Goal: Task Accomplishment & Management: Complete application form

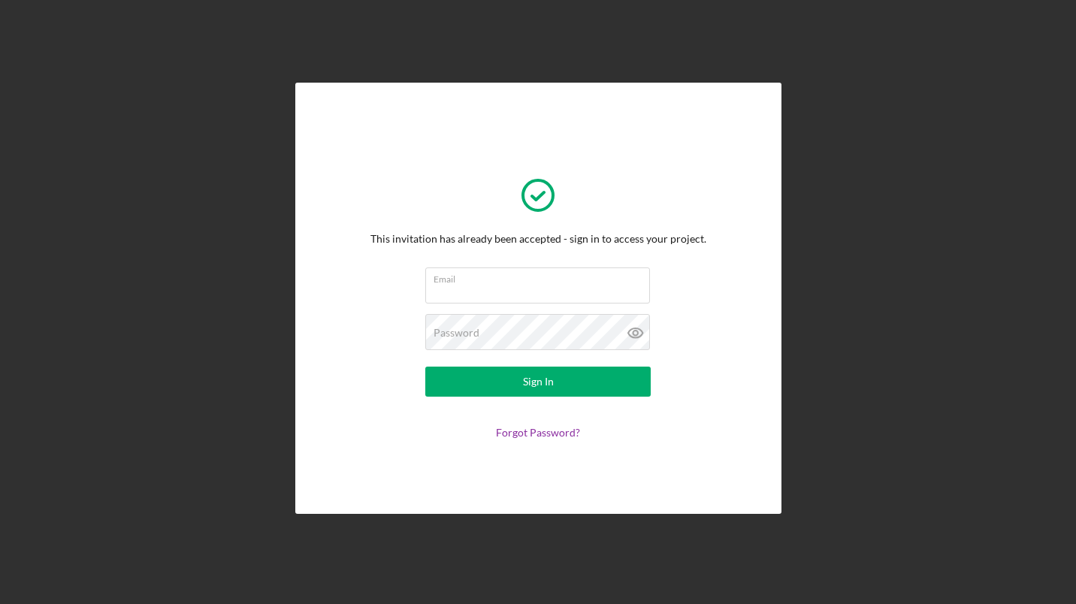
type input "[EMAIL_ADDRESS][DOMAIN_NAME]"
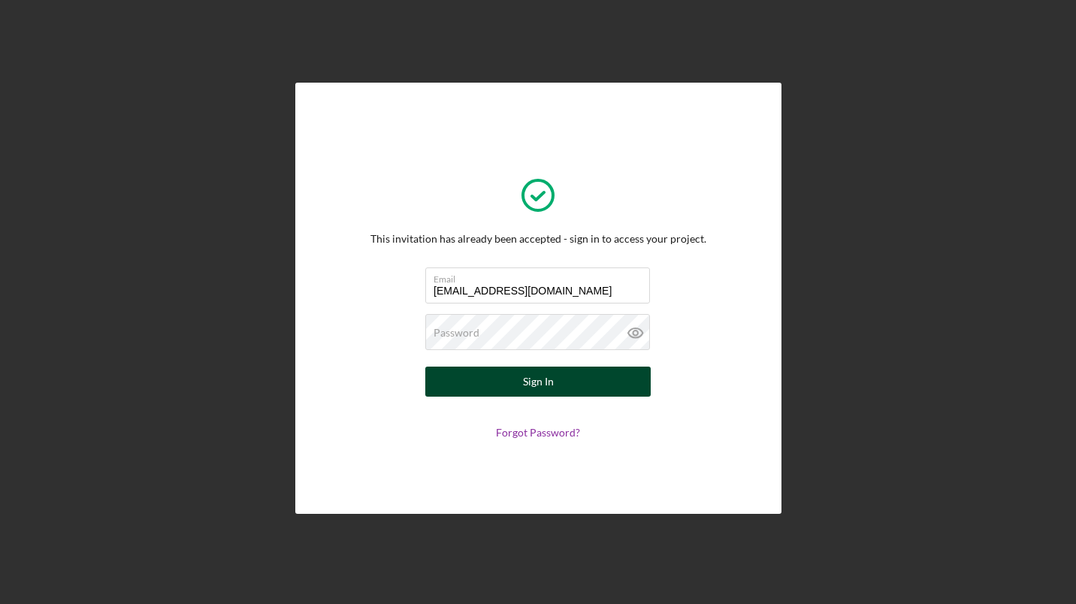
click at [537, 391] on div "Sign In" at bounding box center [538, 382] width 31 height 30
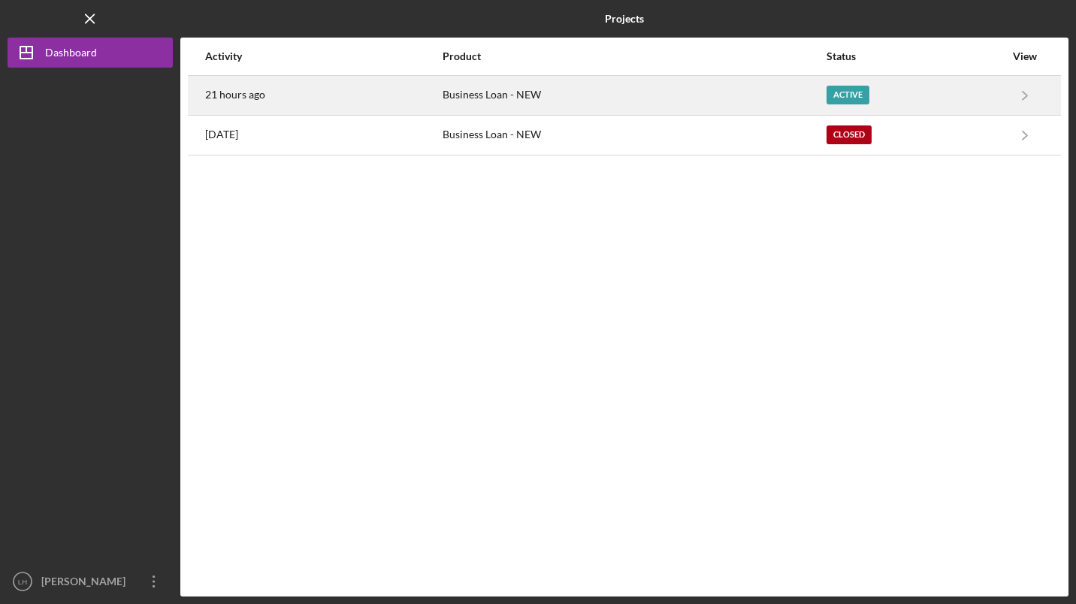
click at [845, 97] on div "Active" at bounding box center [847, 95] width 43 height 19
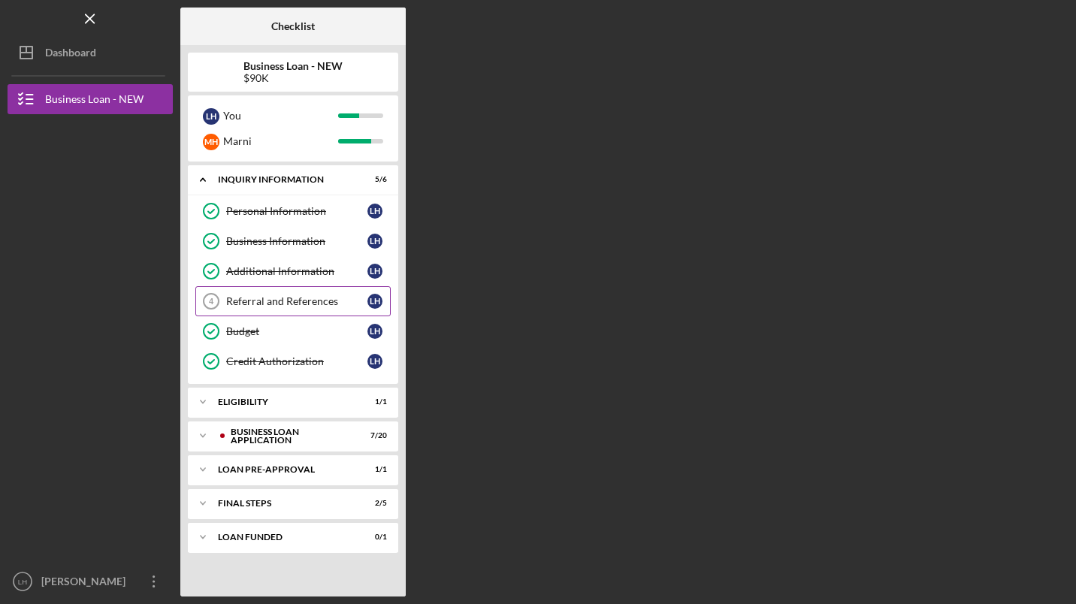
click at [307, 298] on div "Referral and References" at bounding box center [296, 301] width 141 height 12
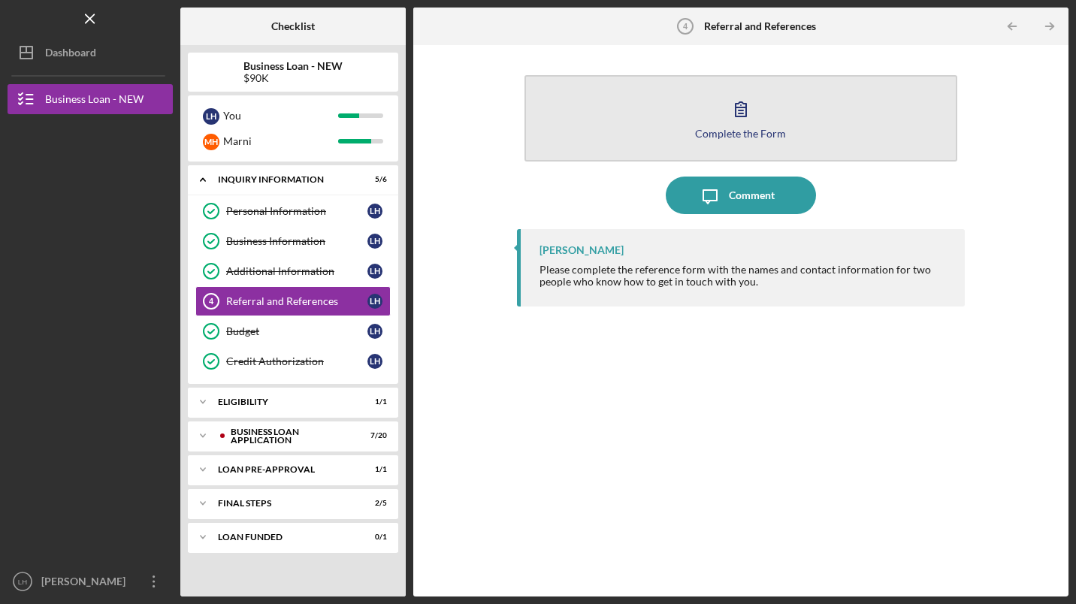
click at [729, 122] on icon "button" at bounding box center [741, 109] width 38 height 38
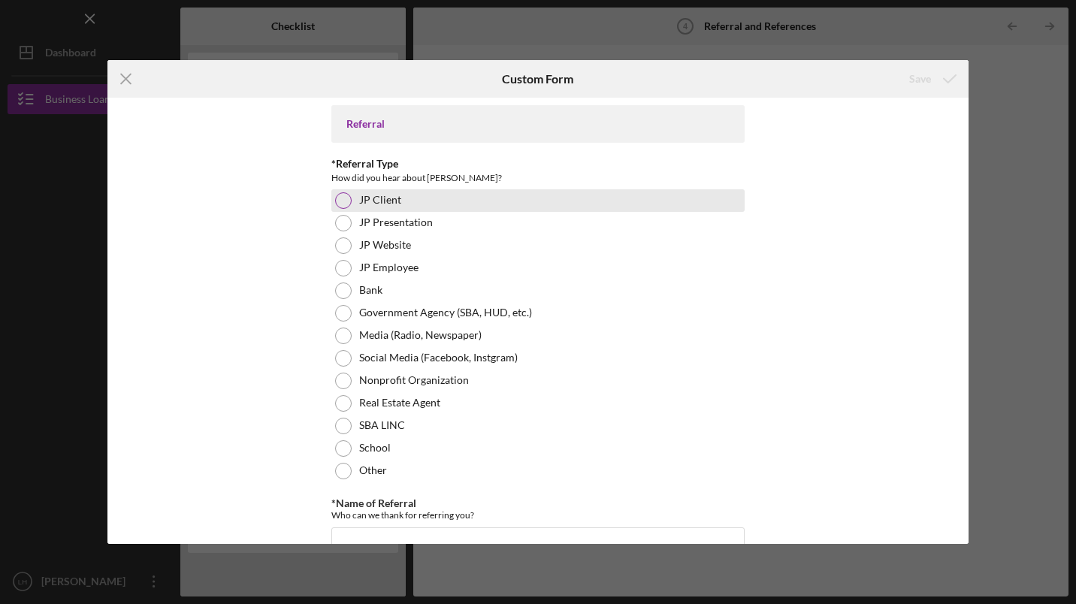
click at [339, 209] on div "JP Client" at bounding box center [537, 200] width 413 height 23
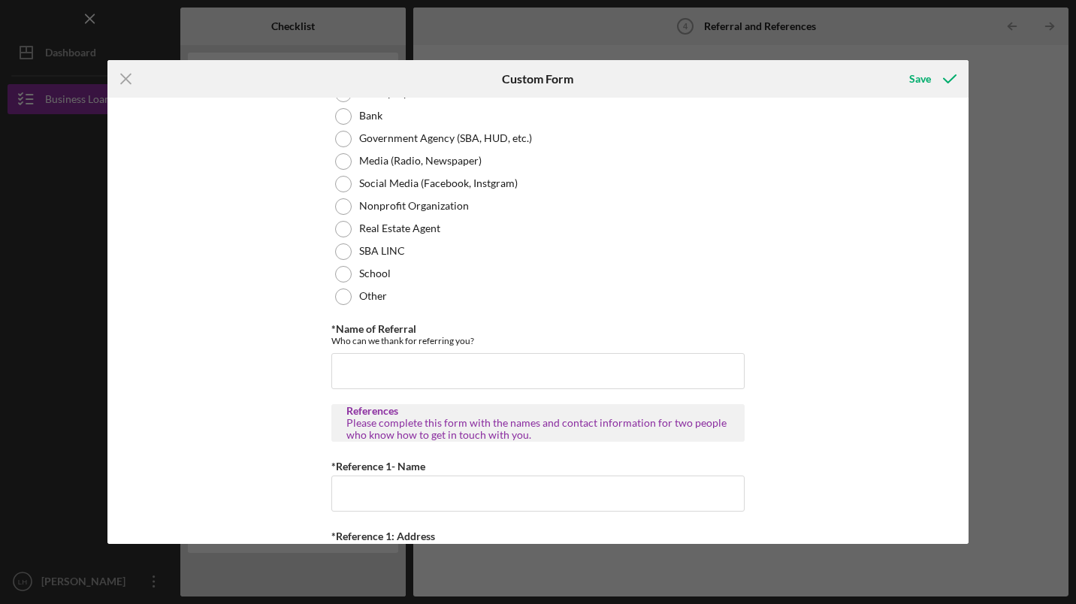
scroll to position [198, 0]
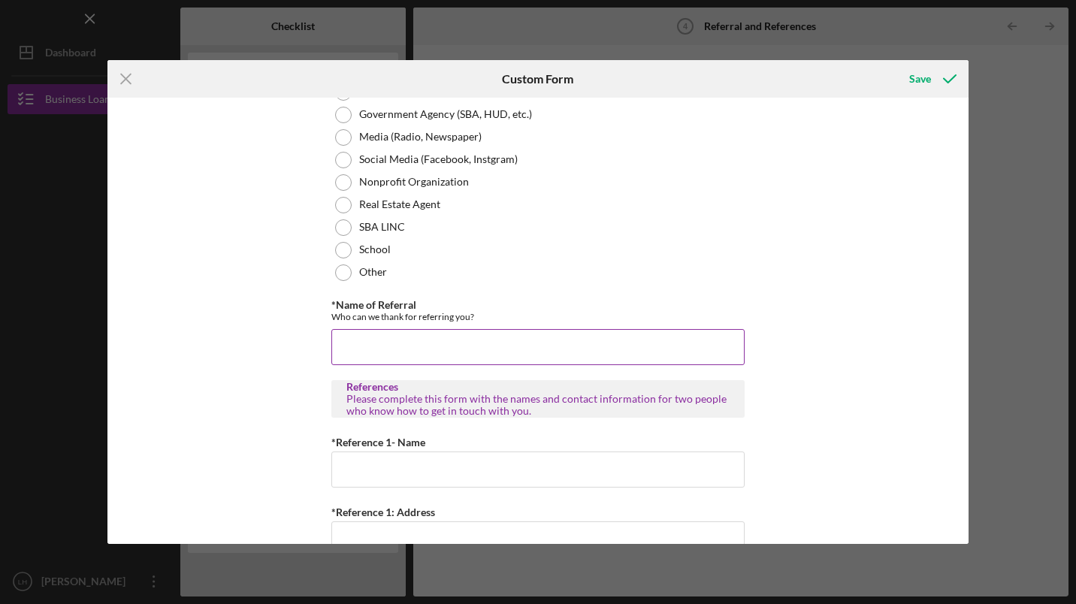
click at [494, 352] on input "*Name of Referral" at bounding box center [537, 347] width 413 height 36
click at [460, 348] on input "Marni" at bounding box center [537, 347] width 413 height 36
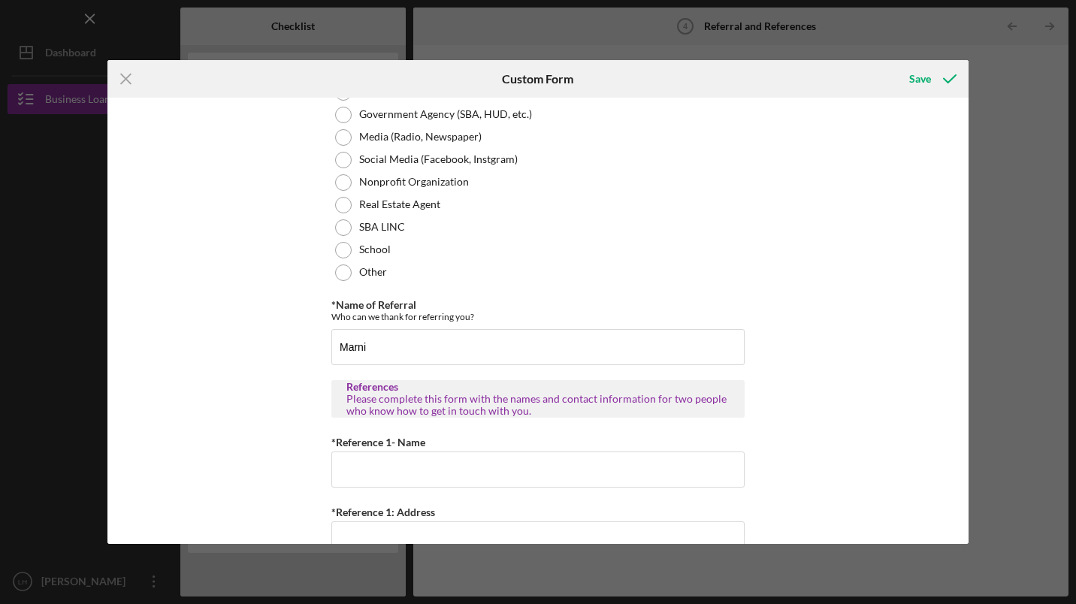
click at [847, 395] on div "Referral *Referral Type How did you hear about [PERSON_NAME]? JP Client JP Pres…" at bounding box center [537, 321] width 861 height 446
click at [405, 352] on input "Marni" at bounding box center [537, 347] width 413 height 36
type input "[PERSON_NAME]"
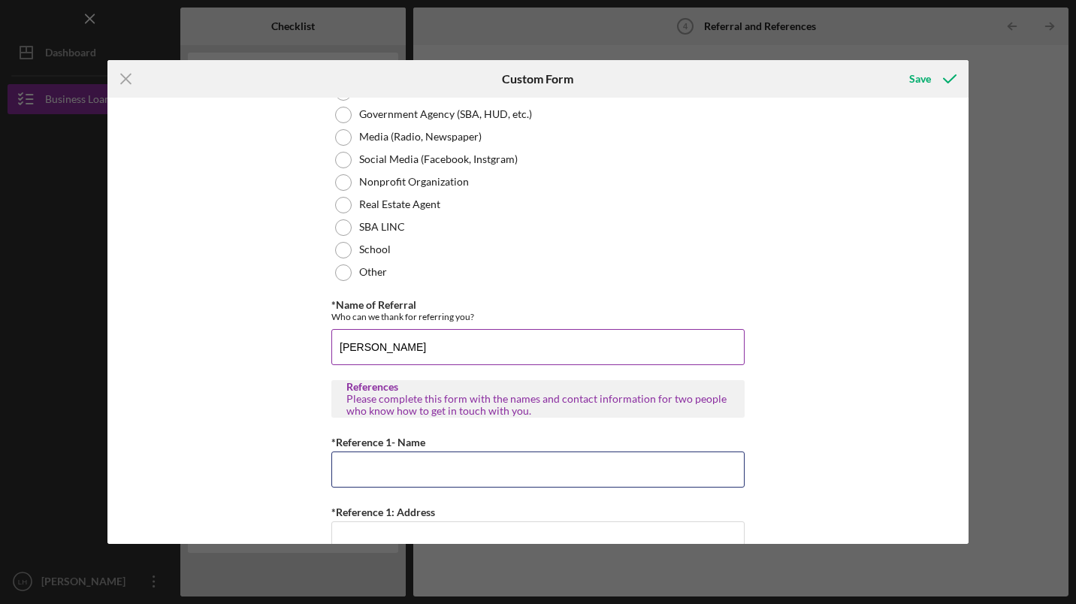
type input "[PERSON_NAME]"
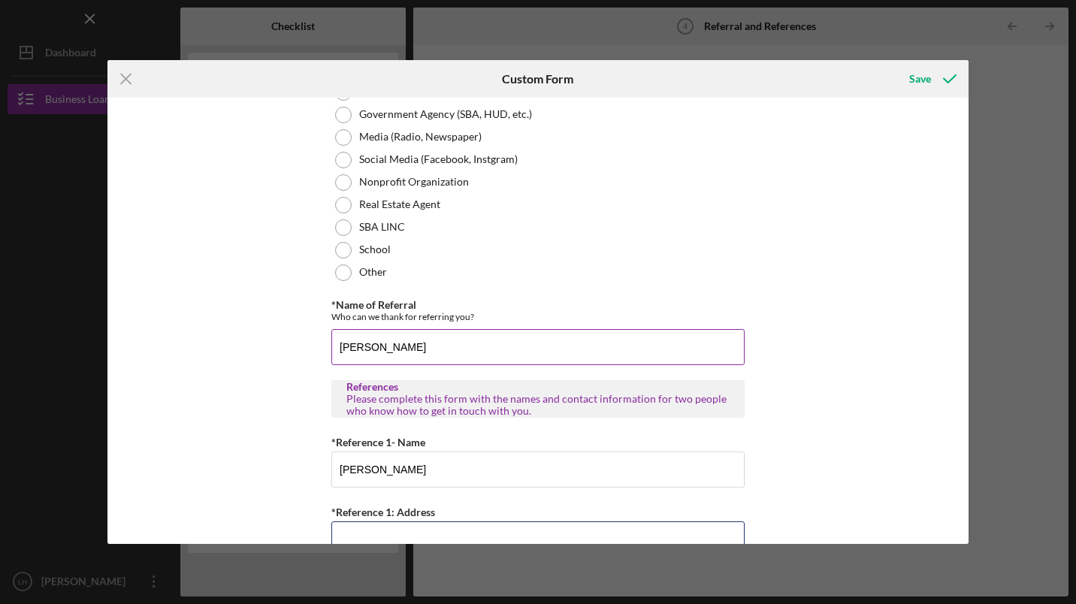
type input "[STREET_ADDRESS][PERSON_NAME]"
type input "[GEOGRAPHIC_DATA]"
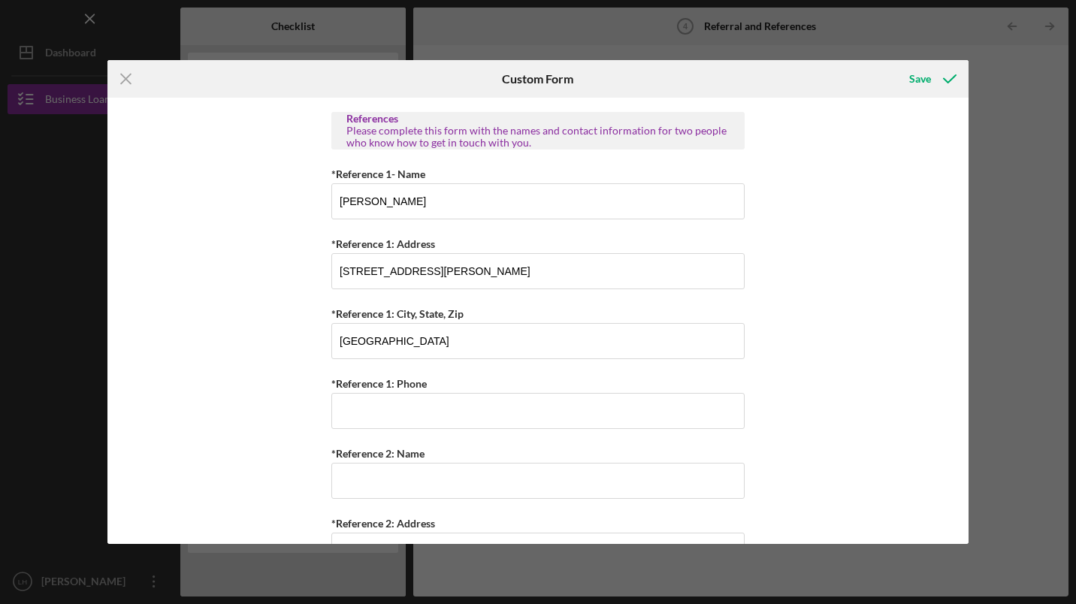
scroll to position [478, 0]
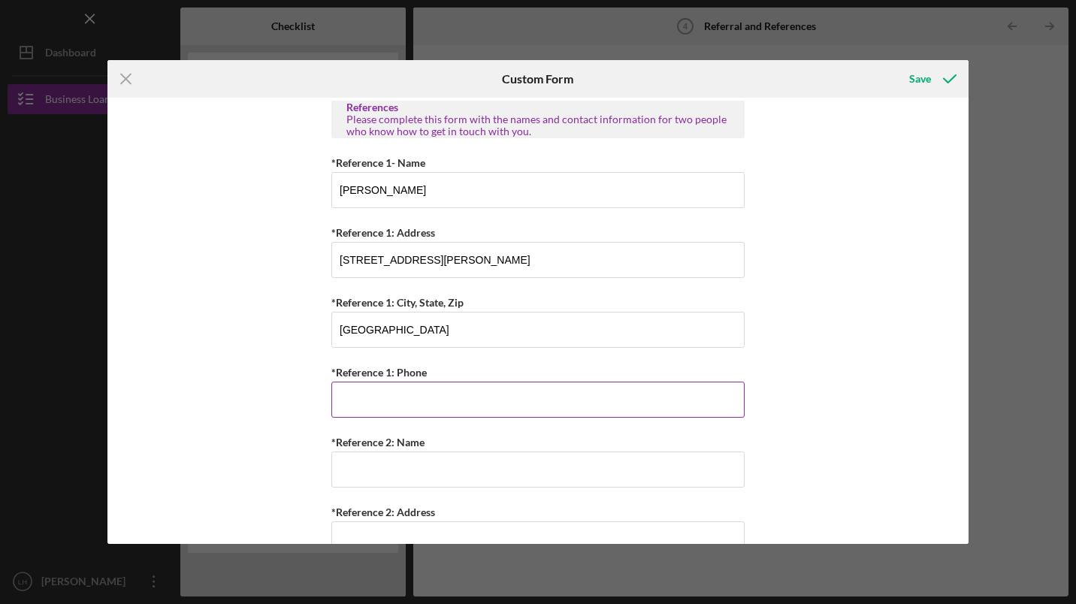
click at [443, 403] on input "*Reference 1: Phone" at bounding box center [537, 400] width 413 height 36
click at [820, 236] on div "Referral *Referral Type How did you hear about [PERSON_NAME]? JP Client JP Pres…" at bounding box center [537, 321] width 861 height 446
click at [512, 397] on input "*Reference 1: Phone" at bounding box center [537, 400] width 413 height 36
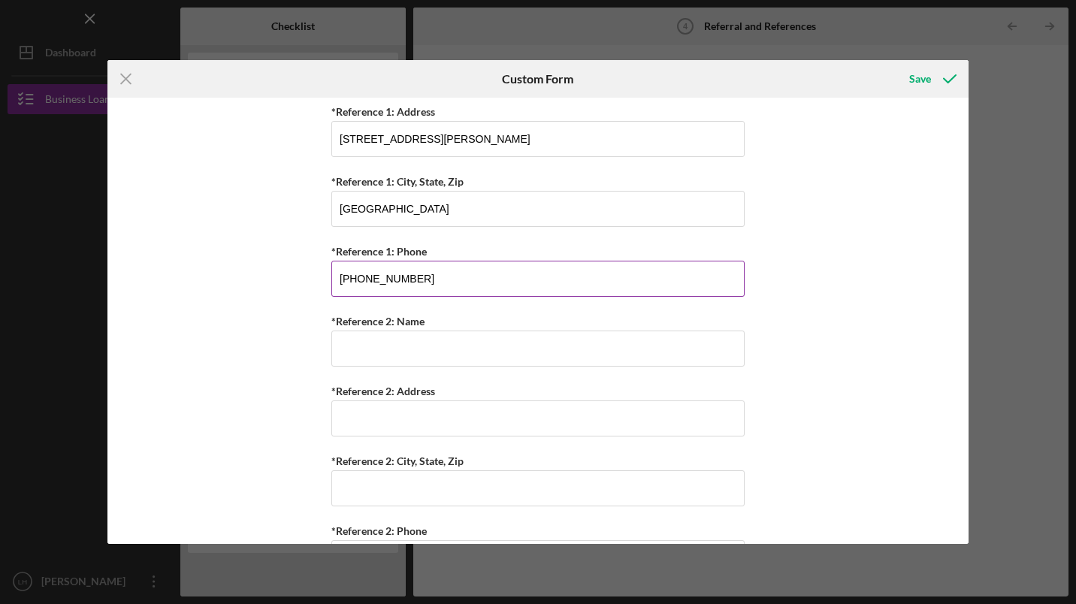
scroll to position [603, 0]
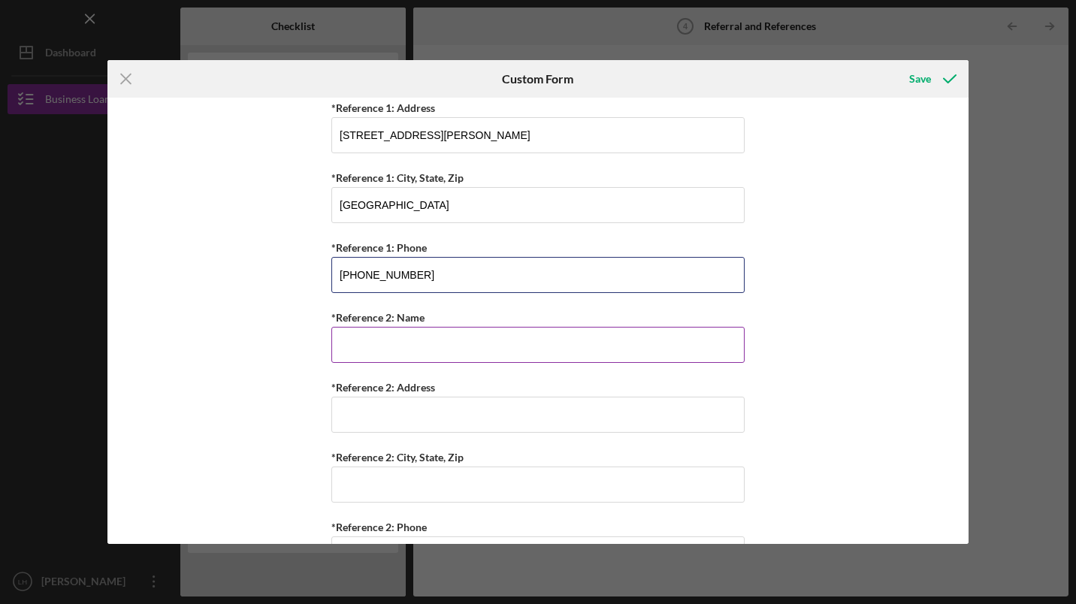
type input "[PHONE_NUMBER]"
click at [479, 342] on input "*Reference 2: Name" at bounding box center [537, 345] width 413 height 36
type input "[PERSON_NAME]"
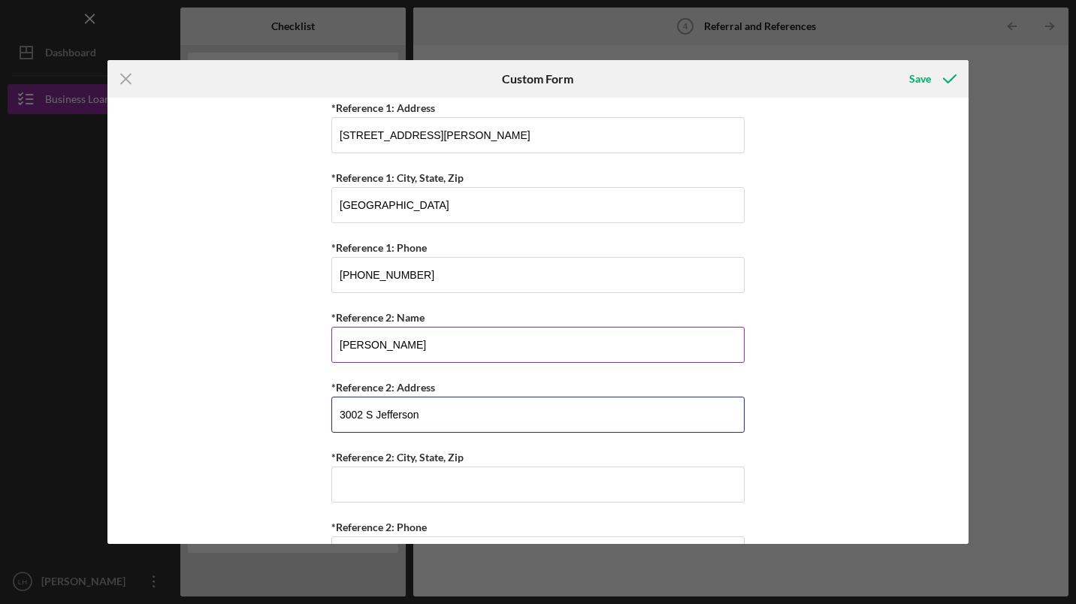
type input "3002 S Jefferson"
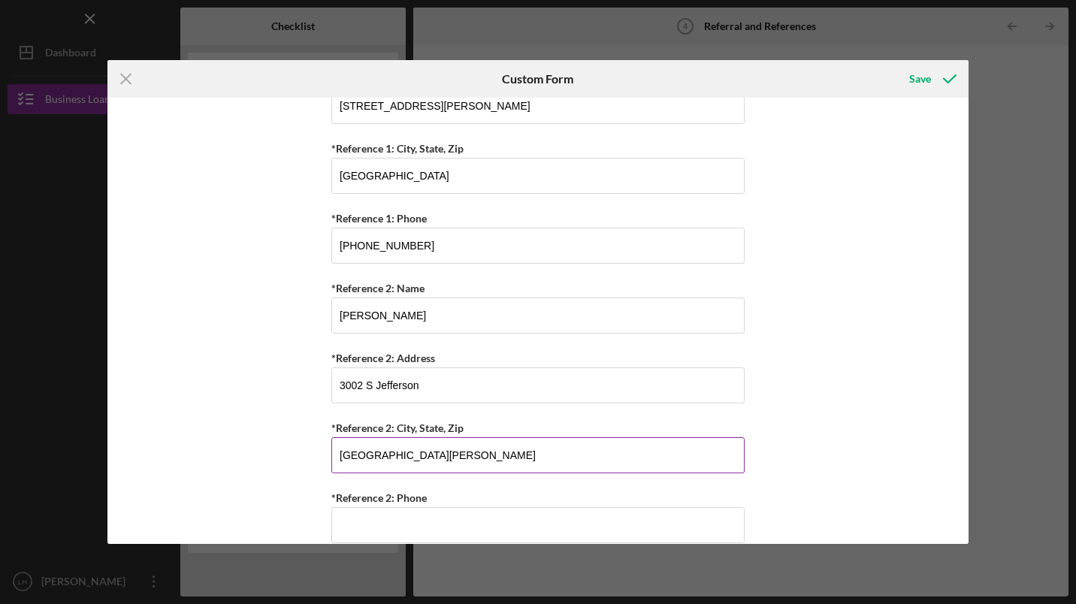
click at [473, 456] on input "[GEOGRAPHIC_DATA][PERSON_NAME]" at bounding box center [537, 455] width 413 height 36
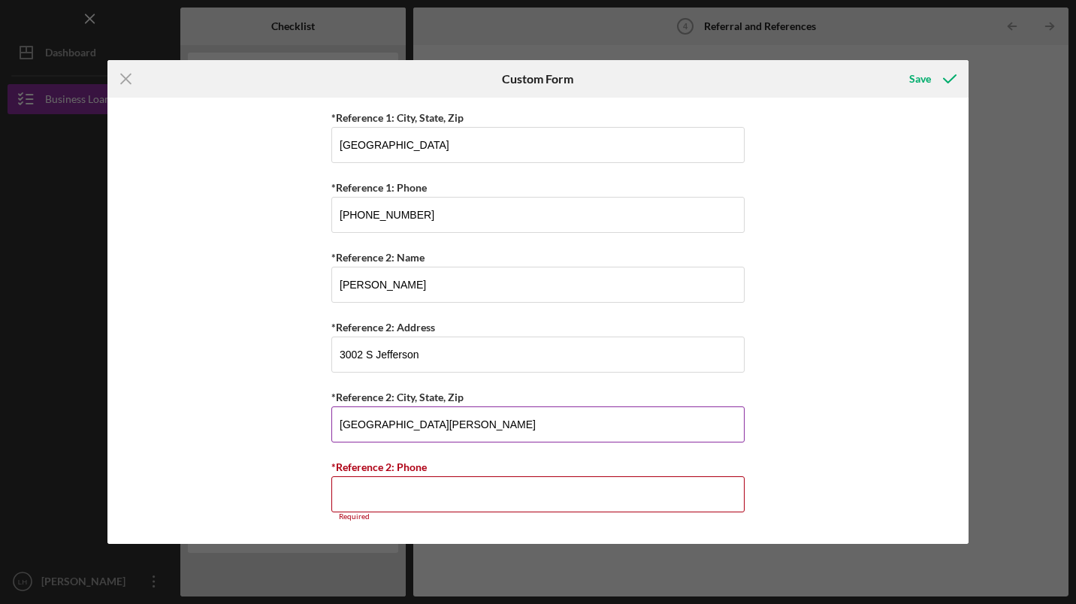
scroll to position [663, 0]
type input "[GEOGRAPHIC_DATA][PERSON_NAME]"
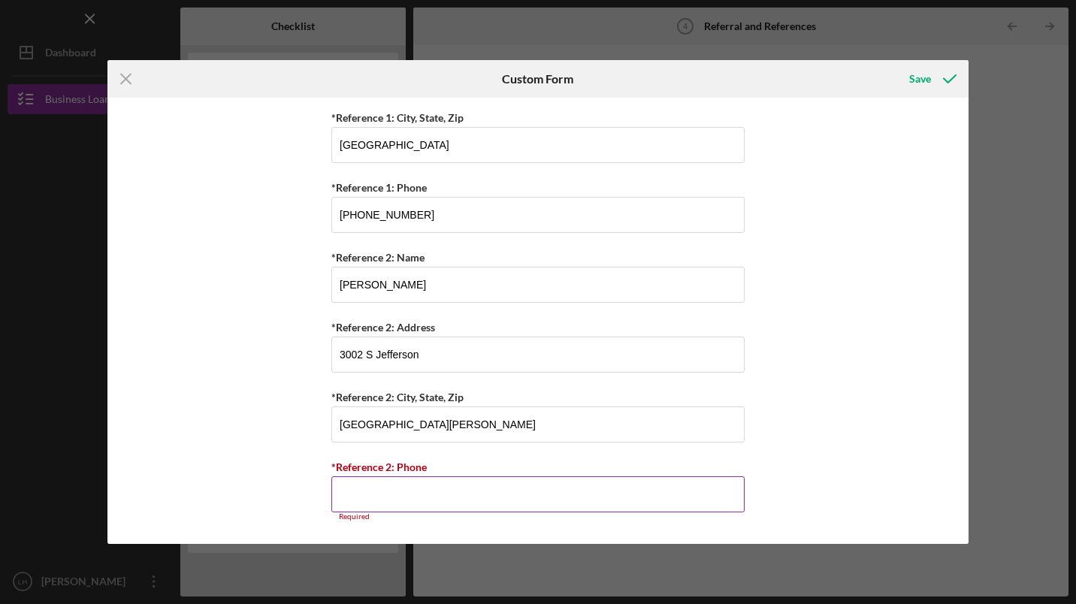
click at [504, 494] on input "*Reference 2: Phone" at bounding box center [537, 494] width 413 height 36
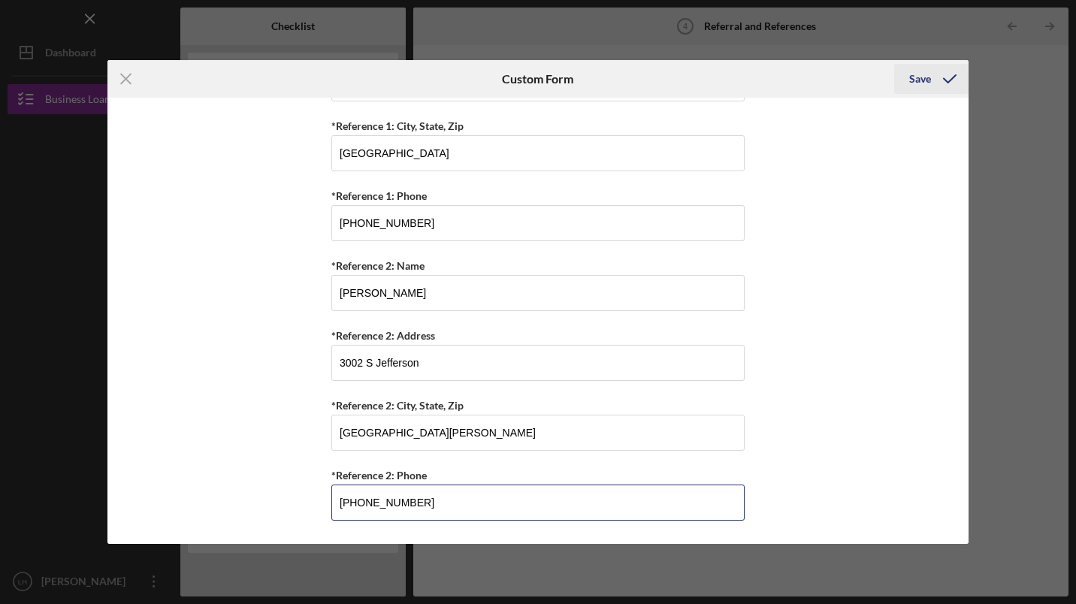
type input "[PHONE_NUMBER]"
click at [918, 79] on div "Save" at bounding box center [920, 79] width 22 height 30
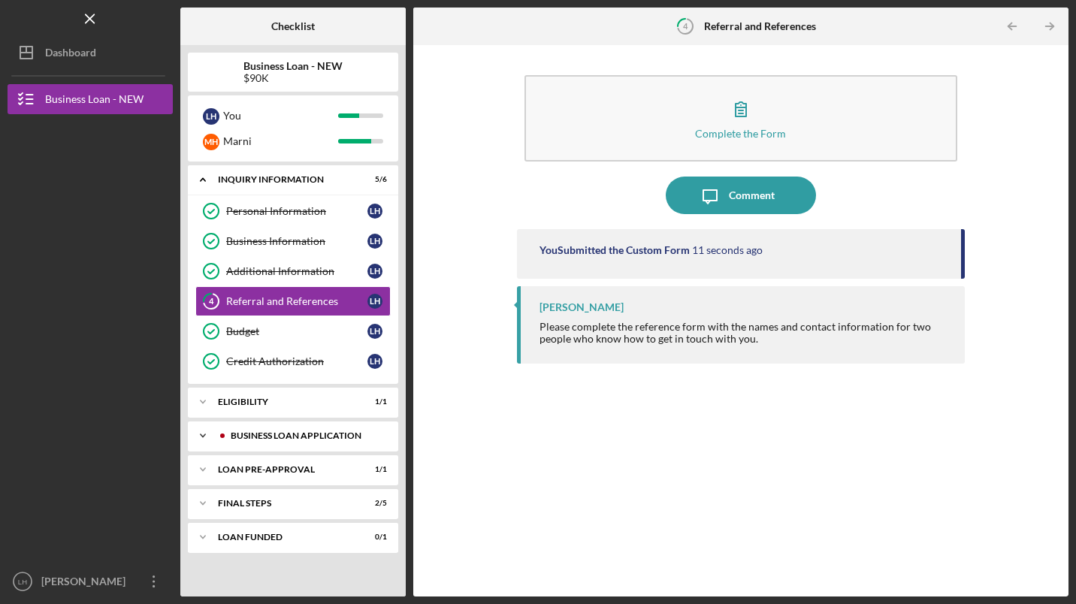
click at [282, 428] on div "Icon/Expander BUSINESS LOAN APPLICATION 7 / 20" at bounding box center [293, 436] width 210 height 30
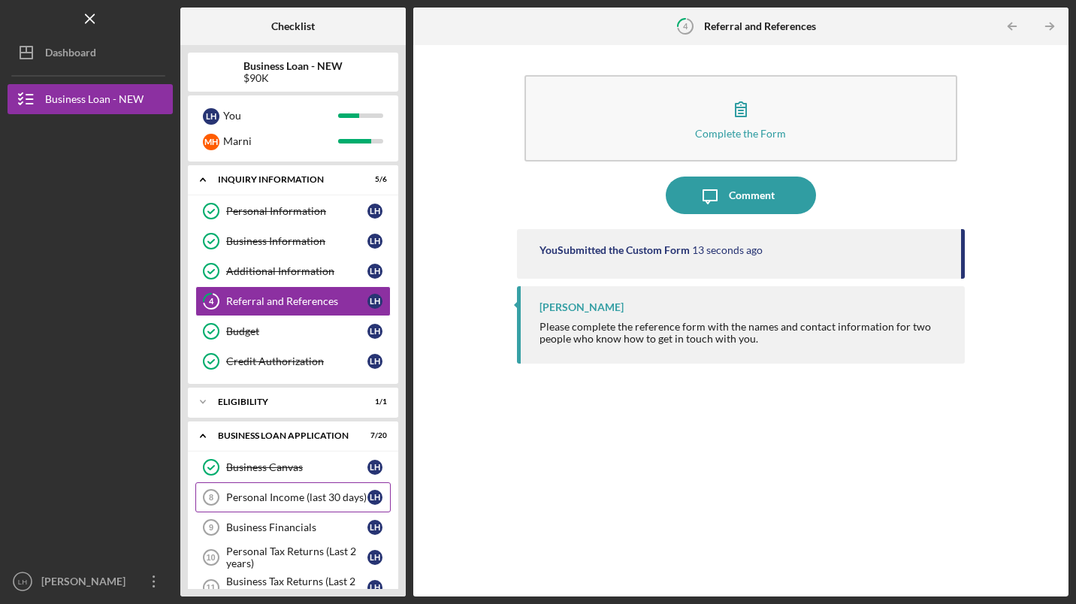
click at [265, 497] on div "Personal Income (last 30 days)" at bounding box center [296, 497] width 141 height 12
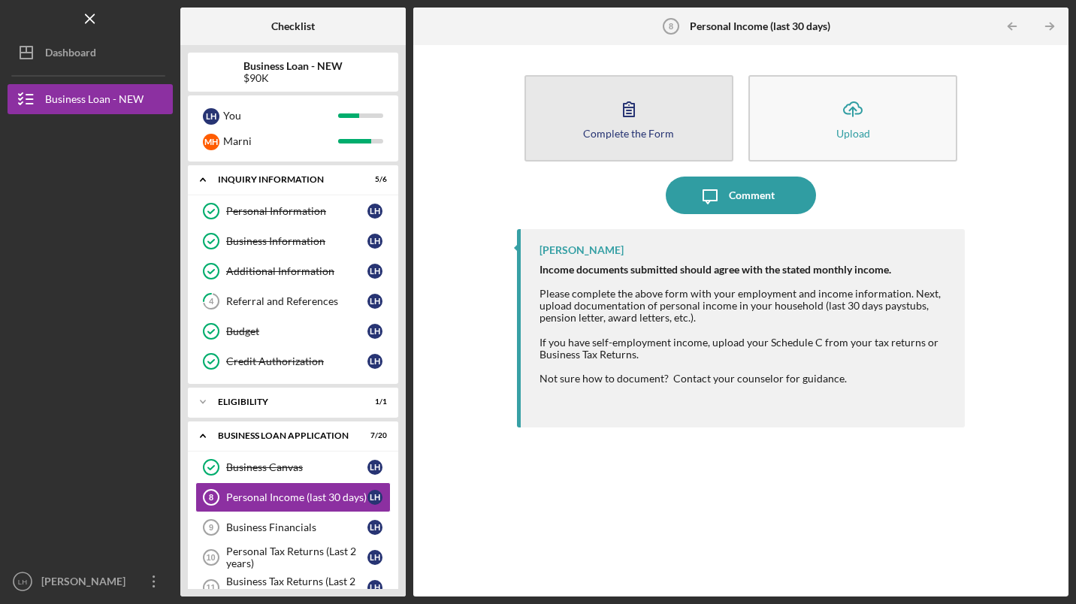
click at [627, 110] on icon "button" at bounding box center [629, 109] width 11 height 14
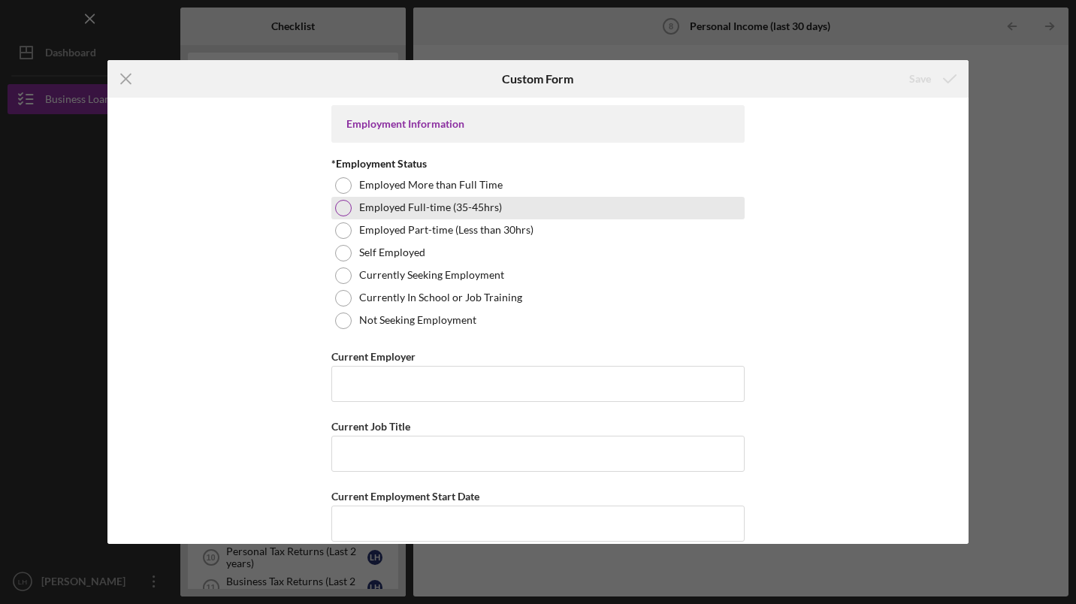
click at [339, 212] on div at bounding box center [343, 208] width 17 height 17
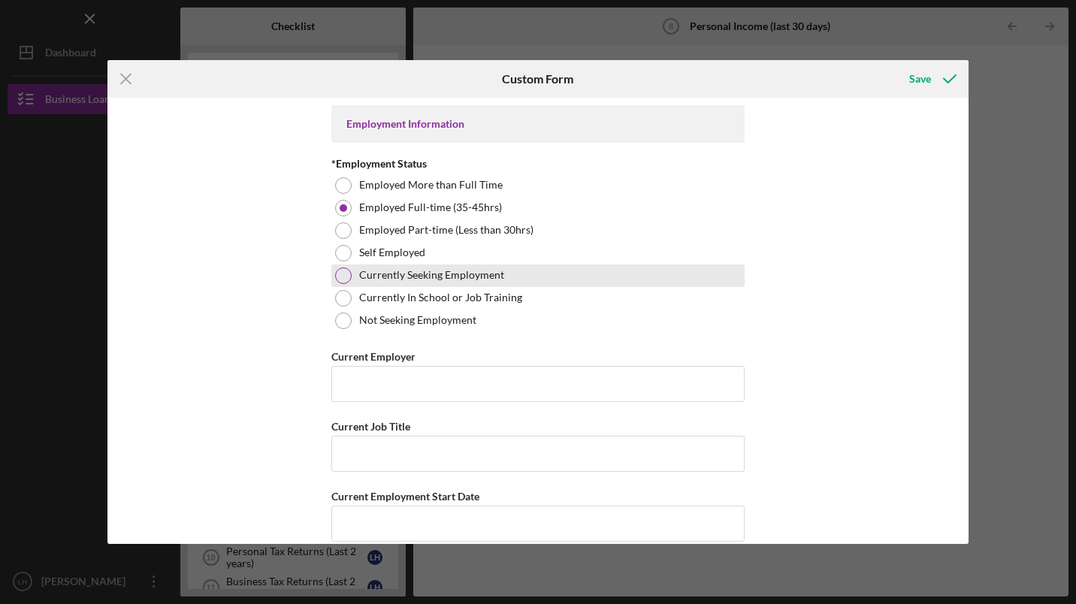
click at [340, 272] on div at bounding box center [343, 275] width 17 height 17
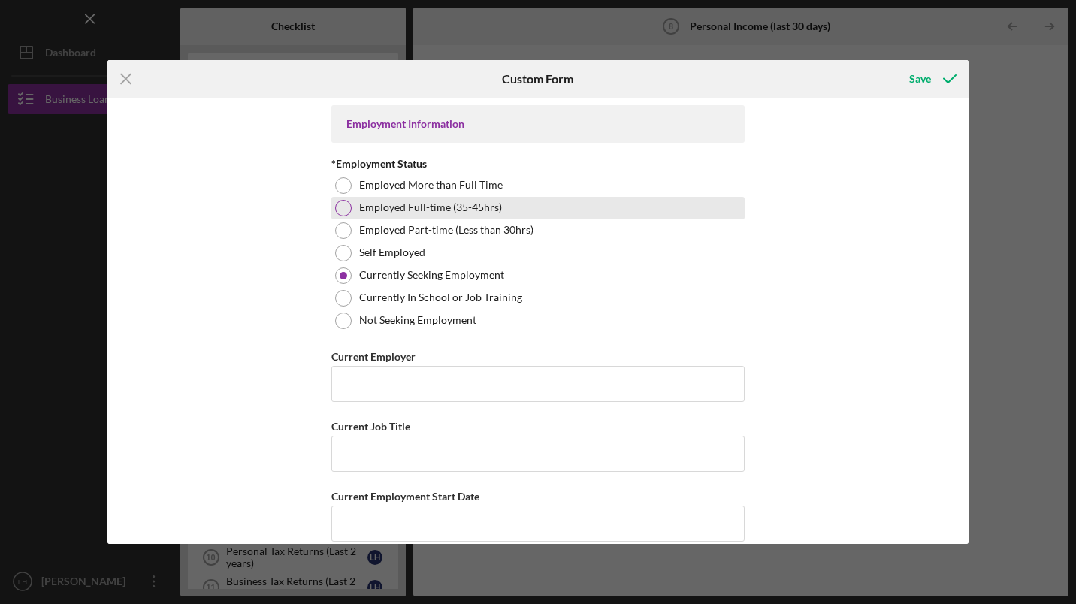
click at [335, 210] on div at bounding box center [343, 208] width 17 height 17
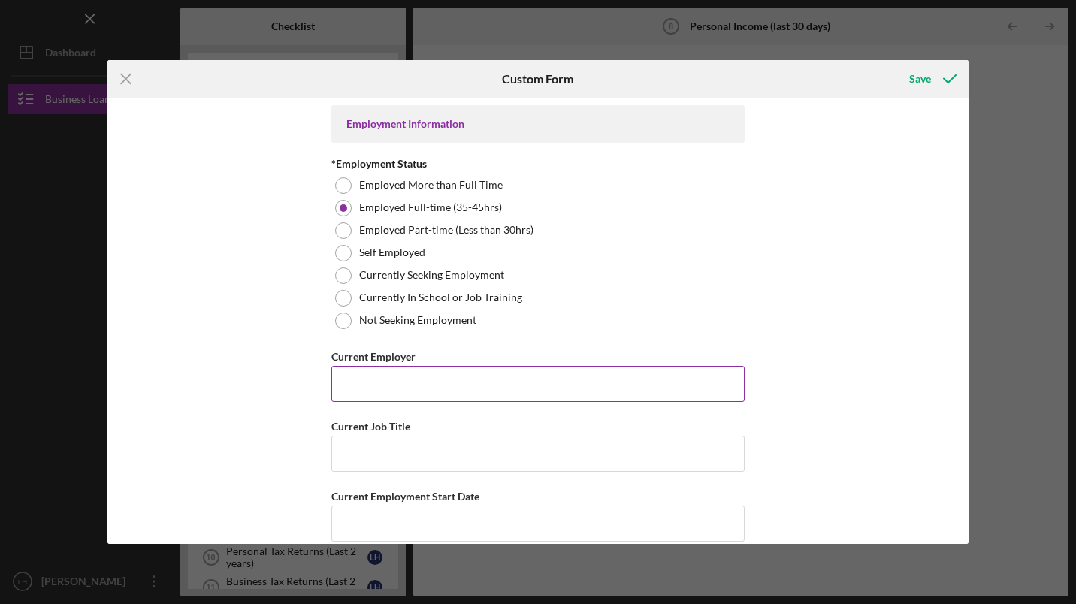
click at [458, 382] on input "Current Employer" at bounding box center [537, 384] width 413 height 36
type input "Longhorn Investments"
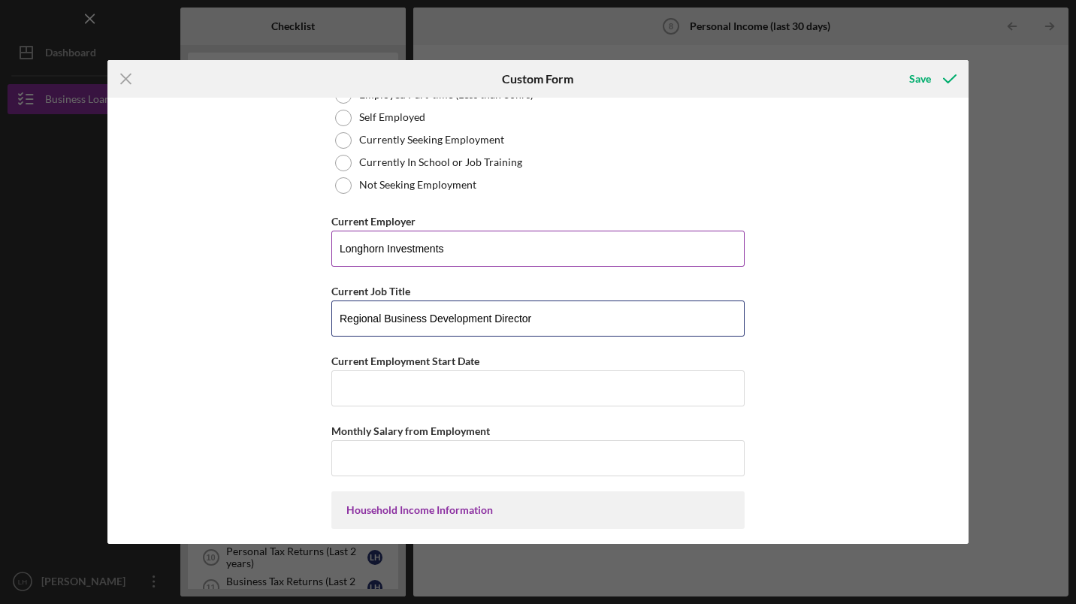
scroll to position [148, 0]
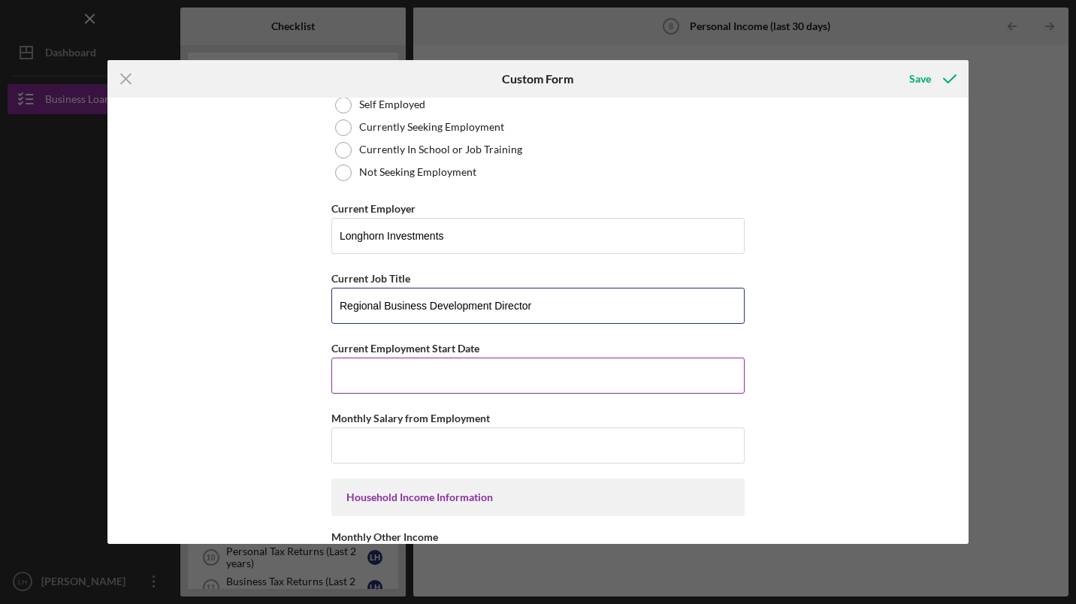
type input "Regional Business Development Director"
click at [455, 376] on input "Current Employment Start Date" at bounding box center [537, 376] width 413 height 36
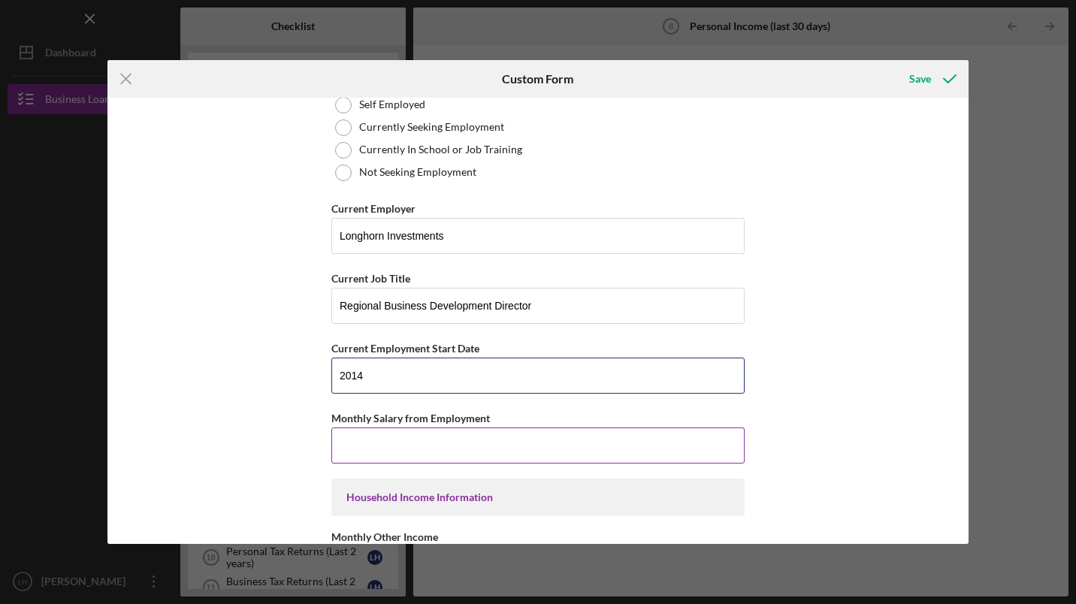
type input "2014"
click at [448, 449] on input "Monthly Salary from Employment" at bounding box center [537, 446] width 413 height 36
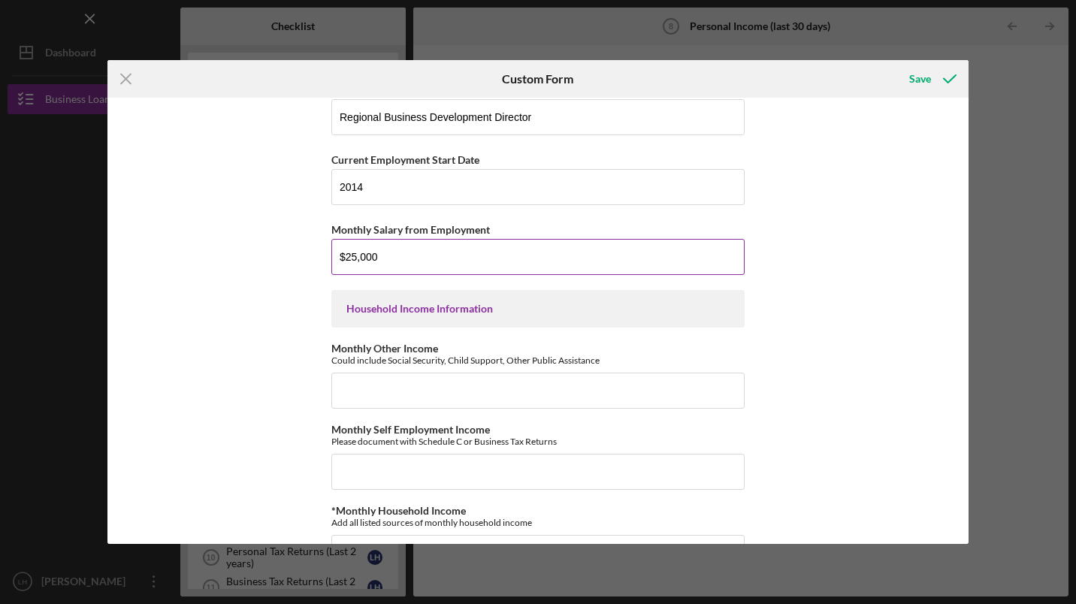
scroll to position [344, 0]
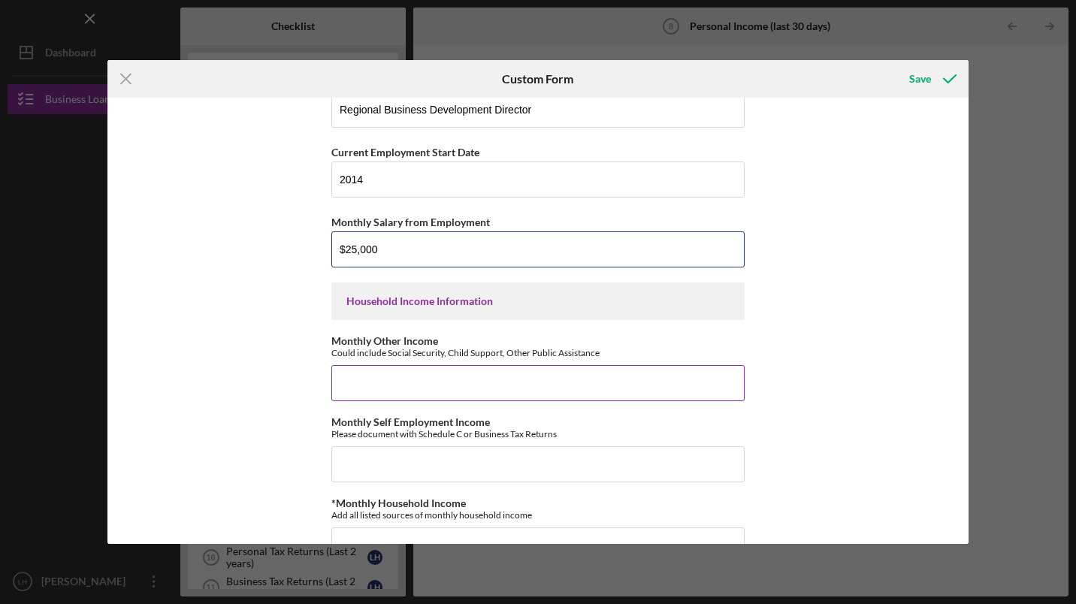
type input "$25,000"
click at [475, 388] on input "Monthly Other Income" at bounding box center [537, 383] width 413 height 36
type input "$3"
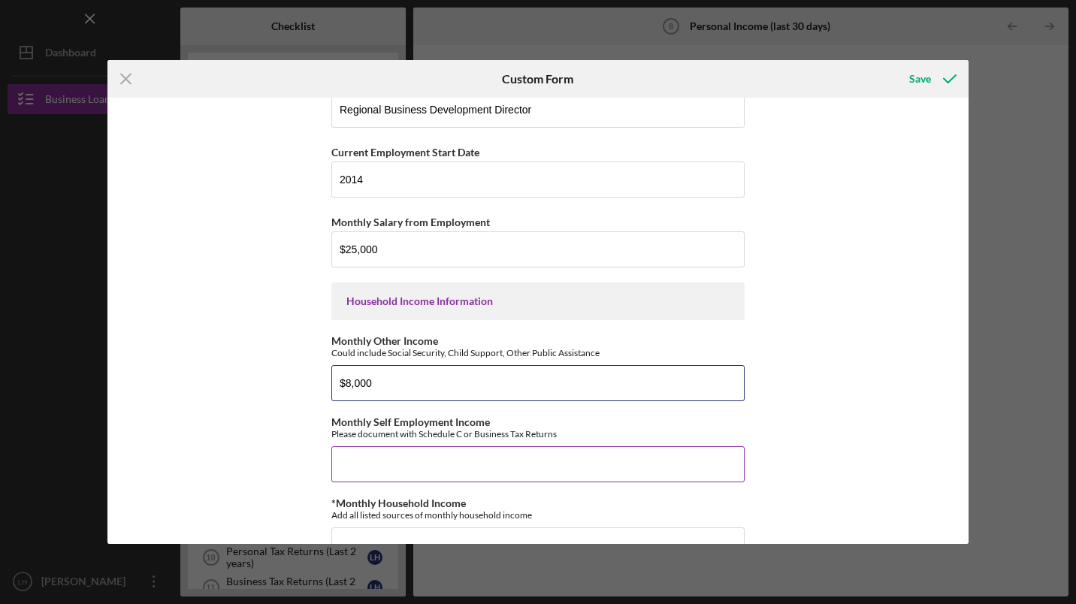
type input "$8,000"
click at [443, 470] on input "Monthly Self Employment Income" at bounding box center [537, 464] width 413 height 36
type input "$8,500"
click at [407, 385] on input "$8,000" at bounding box center [537, 383] width 413 height 36
type input "$8"
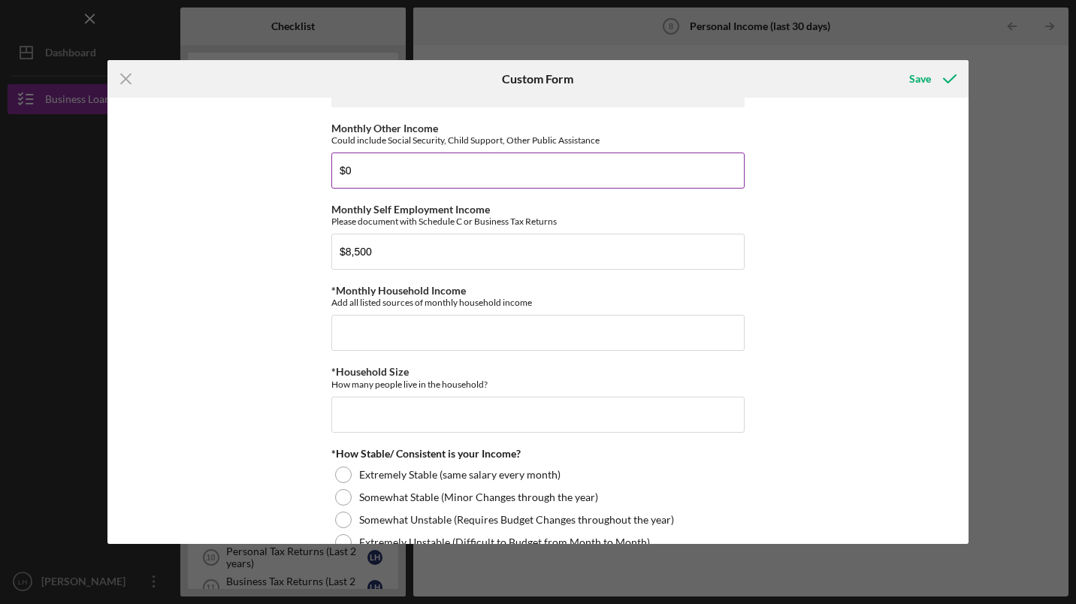
scroll to position [560, 0]
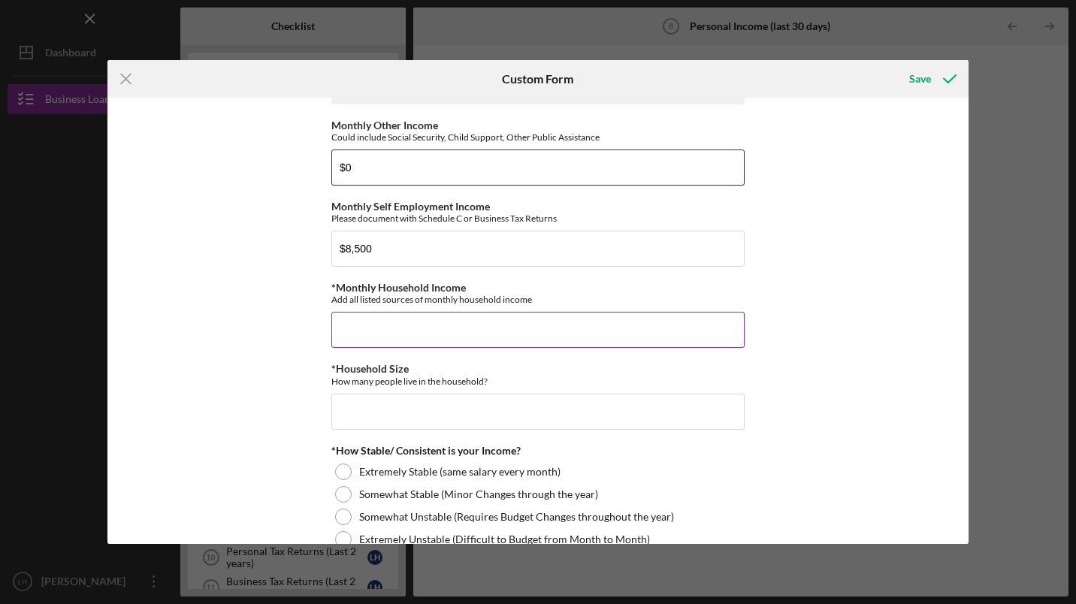
type input "$0"
click at [470, 326] on input "*Monthly Household Income" at bounding box center [537, 330] width 413 height 36
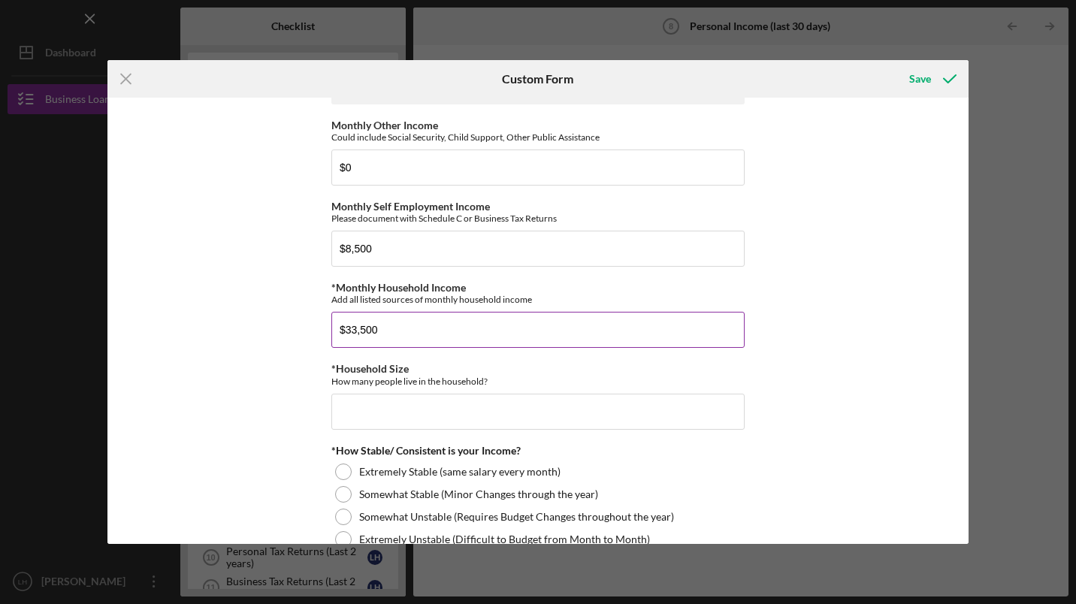
type input "$33,500"
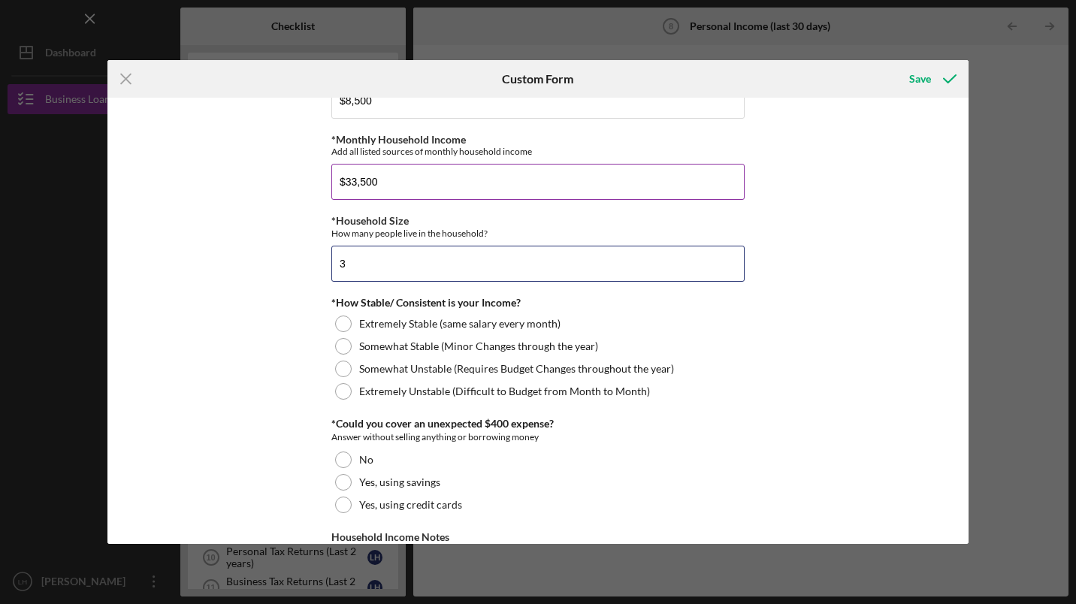
scroll to position [734, 0]
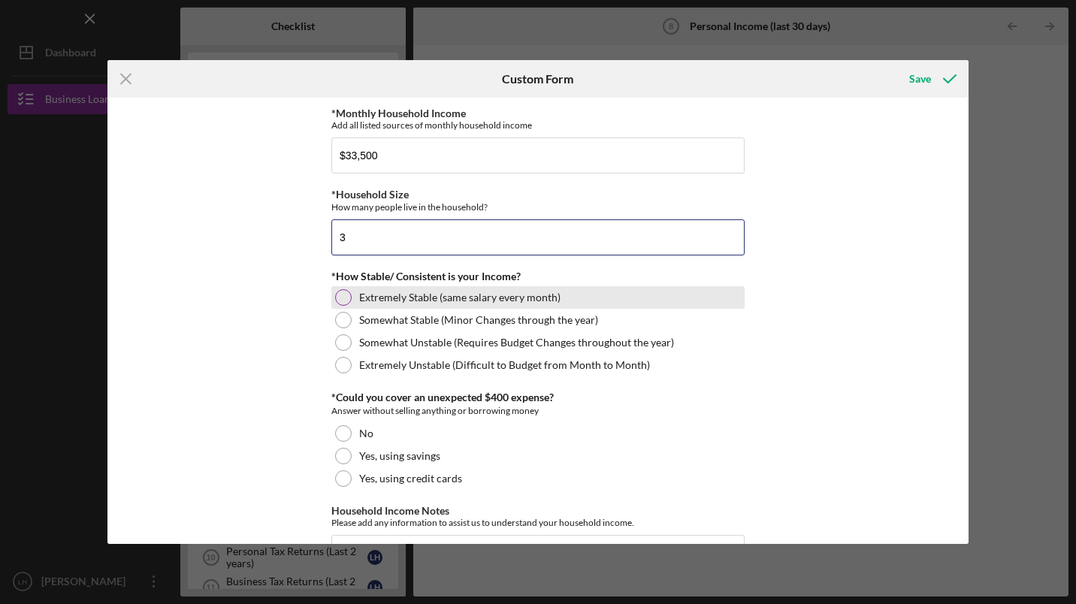
type input "3"
click at [335, 301] on div at bounding box center [343, 297] width 17 height 17
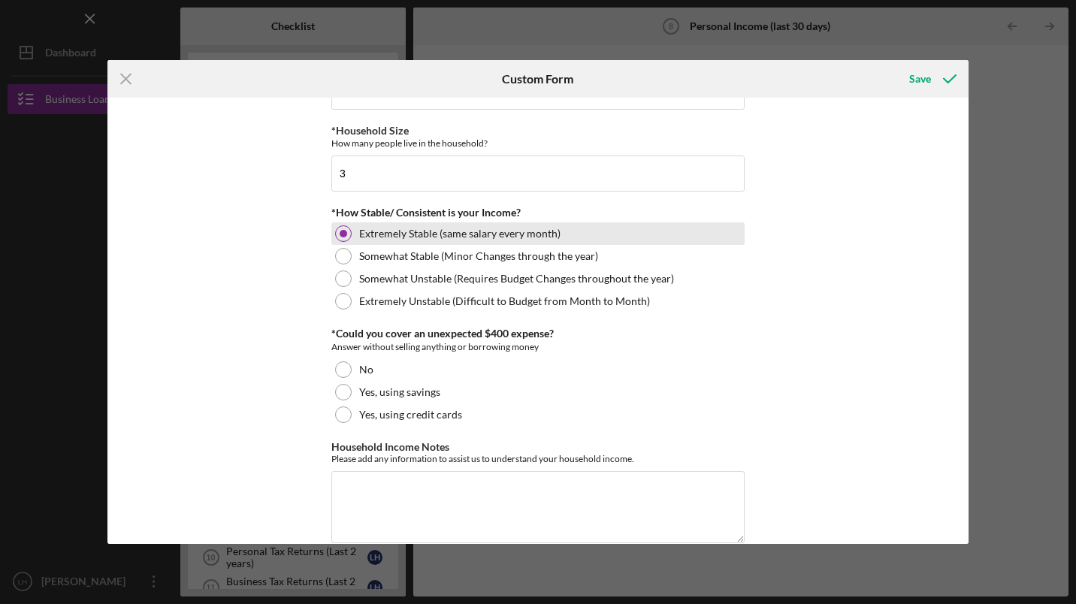
scroll to position [798, 0]
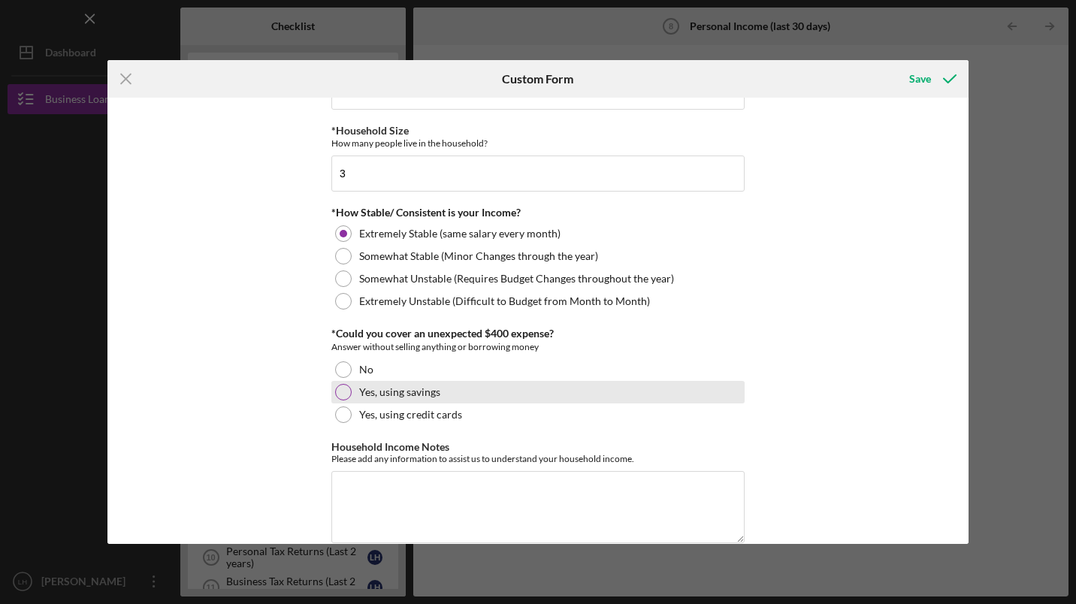
click at [342, 387] on div at bounding box center [343, 392] width 17 height 17
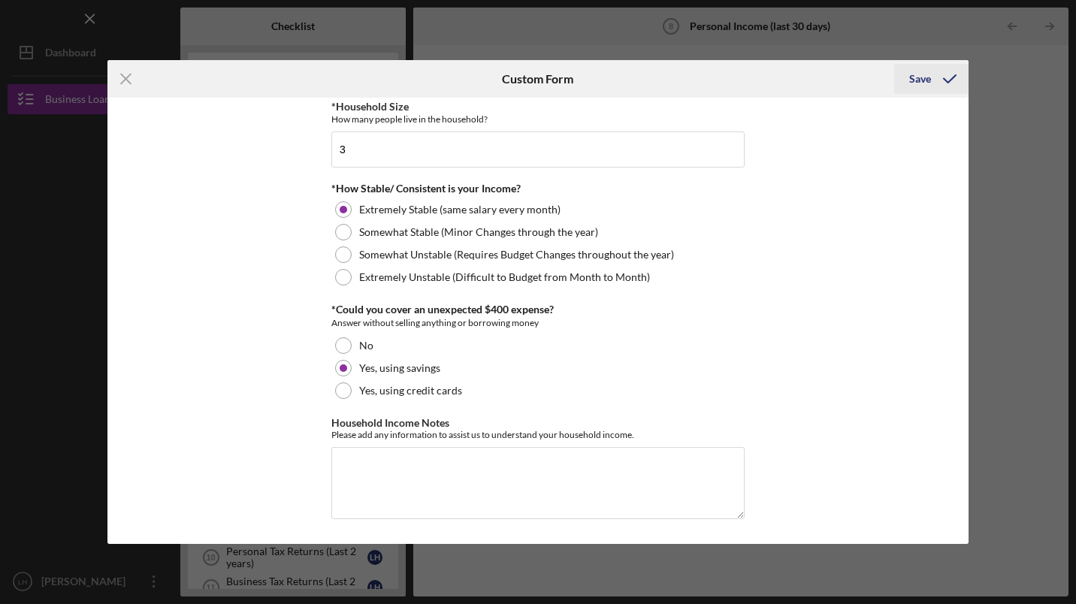
click at [921, 83] on div "Save" at bounding box center [920, 79] width 22 height 30
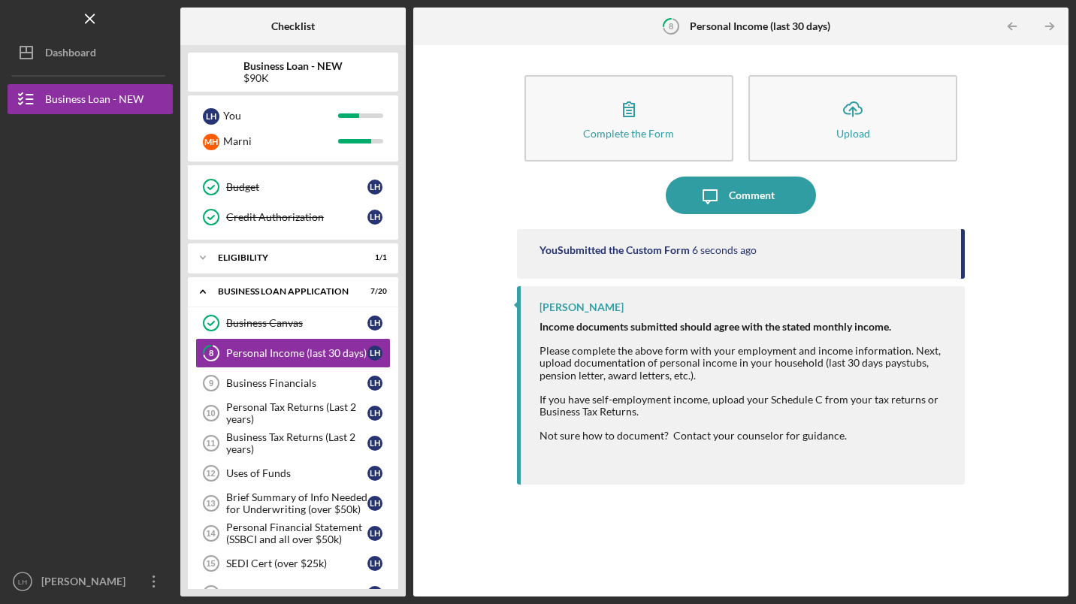
scroll to position [165, 0]
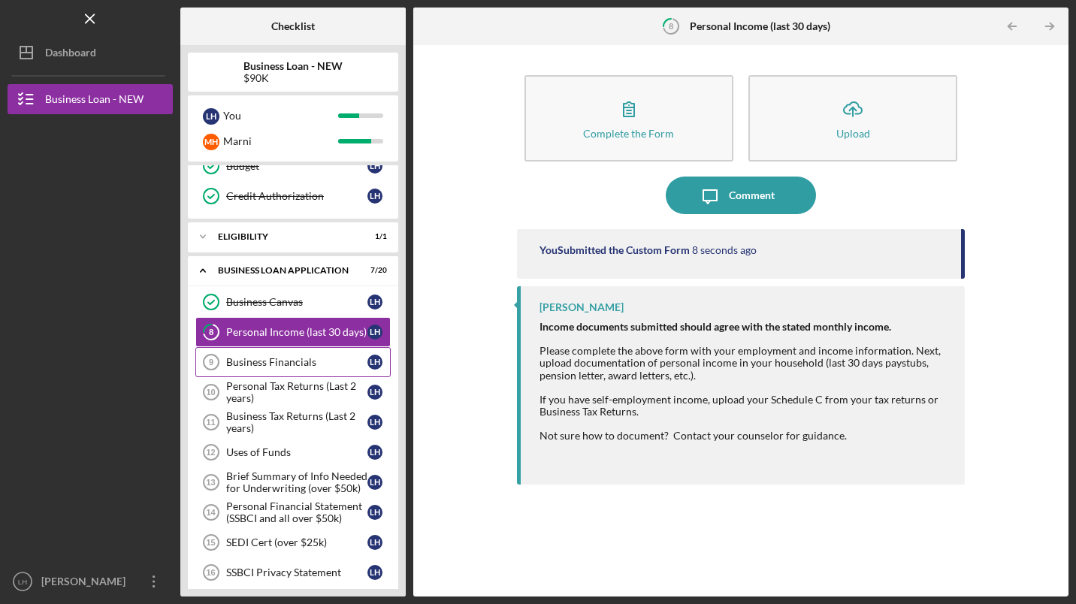
click at [279, 363] on div "Business Financials" at bounding box center [296, 362] width 141 height 12
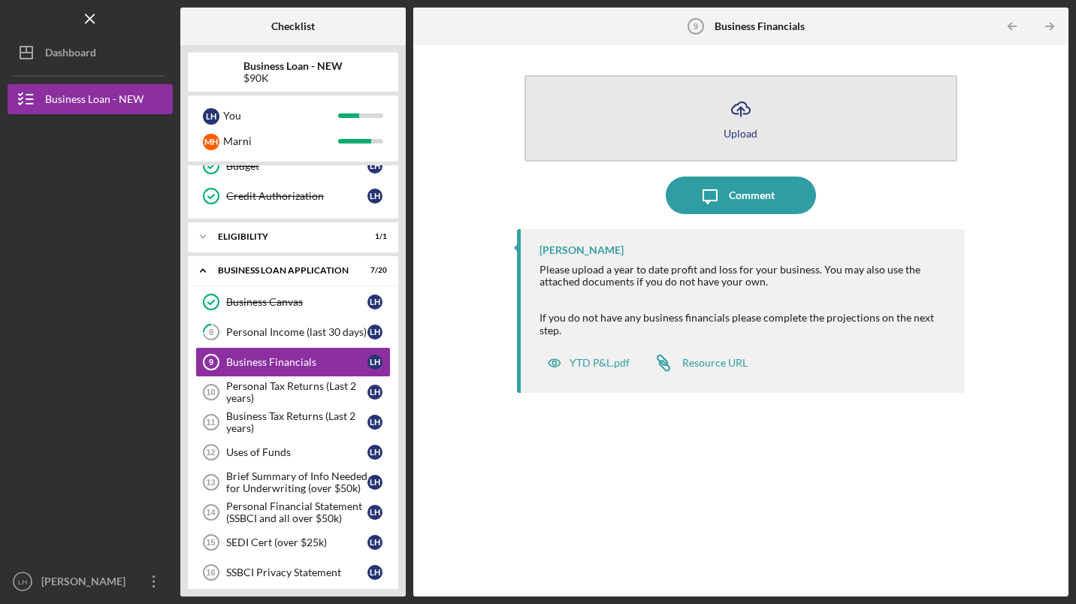
click at [739, 118] on icon "Icon/Upload" at bounding box center [741, 109] width 38 height 38
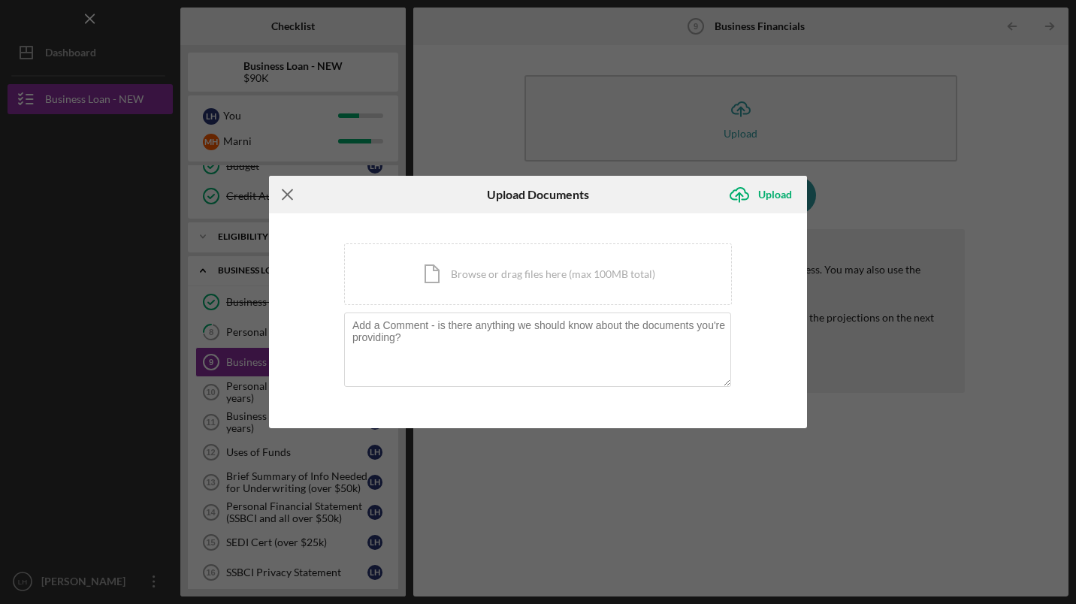
click at [282, 188] on icon "Icon/Menu Close" at bounding box center [288, 195] width 38 height 38
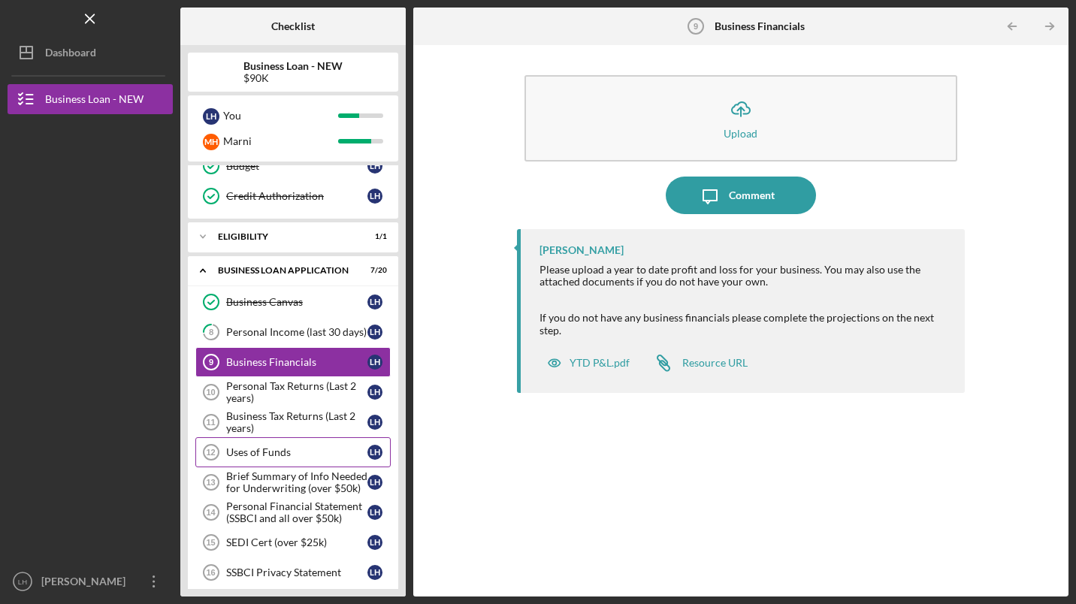
click at [282, 449] on div "Uses of Funds" at bounding box center [296, 452] width 141 height 12
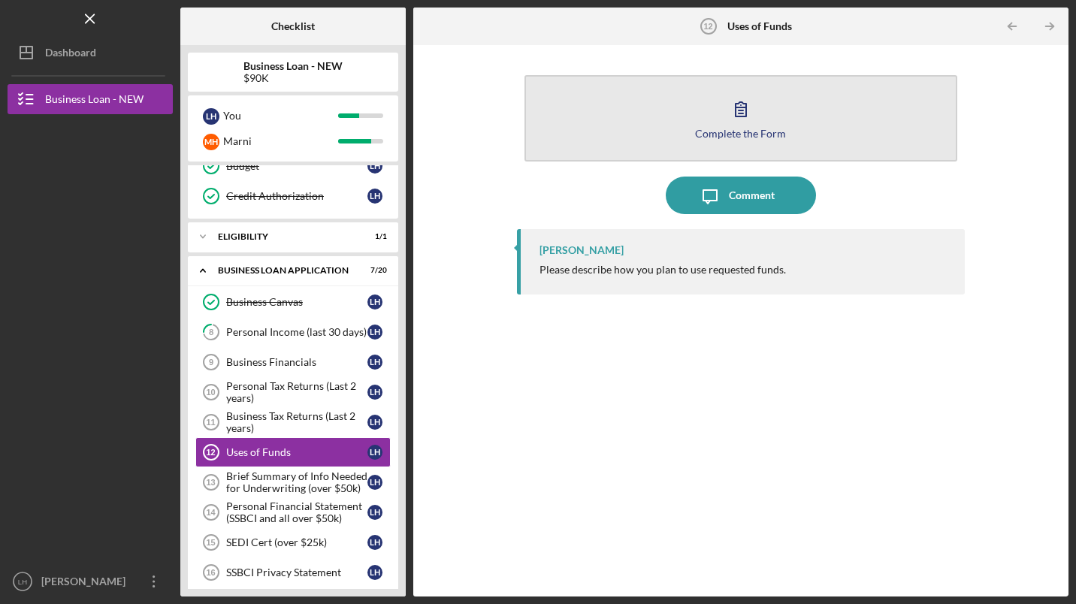
click at [733, 116] on icon "button" at bounding box center [741, 109] width 38 height 38
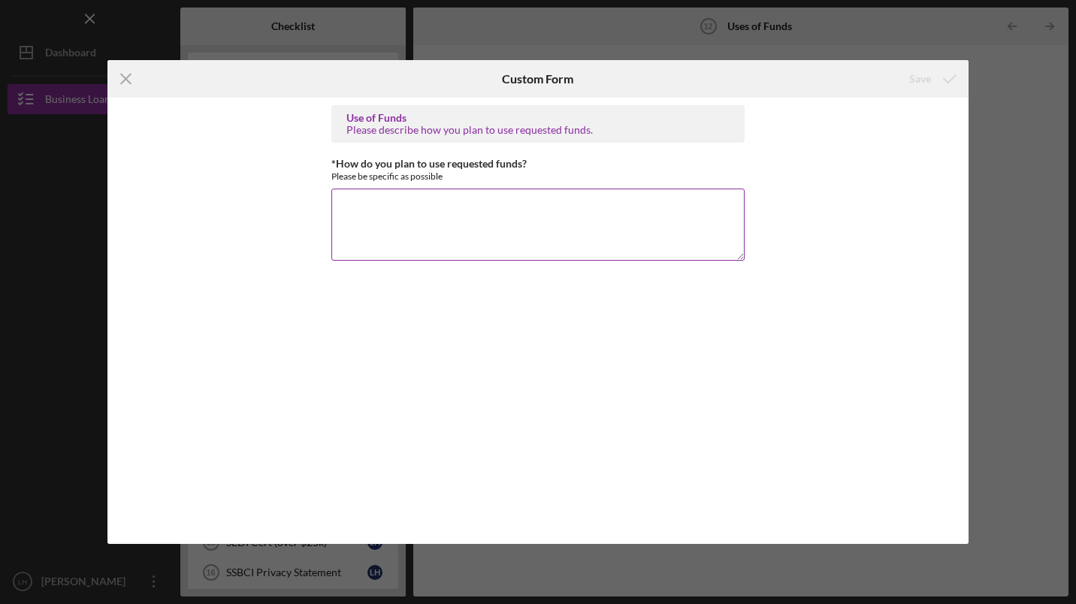
click at [536, 214] on textarea "*How do you plan to use requested funds?" at bounding box center [537, 225] width 413 height 72
click at [502, 216] on textarea "Funds will be utilized for equipment, marketing and advertisement. Hiring 1-2 […" at bounding box center [537, 225] width 413 height 72
click at [564, 168] on div "*How do you plan to use requested funds? Please be specific as possible" at bounding box center [537, 169] width 413 height 23
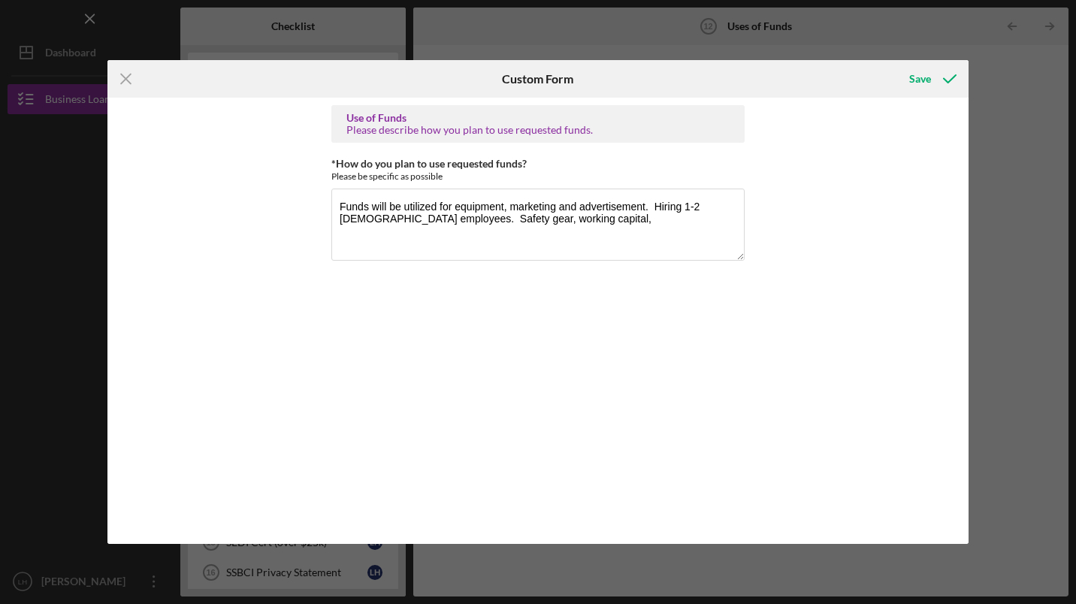
click at [564, 156] on div "Use of Funds Please describe how you plan to use requested funds. *How do you p…" at bounding box center [537, 320] width 413 height 431
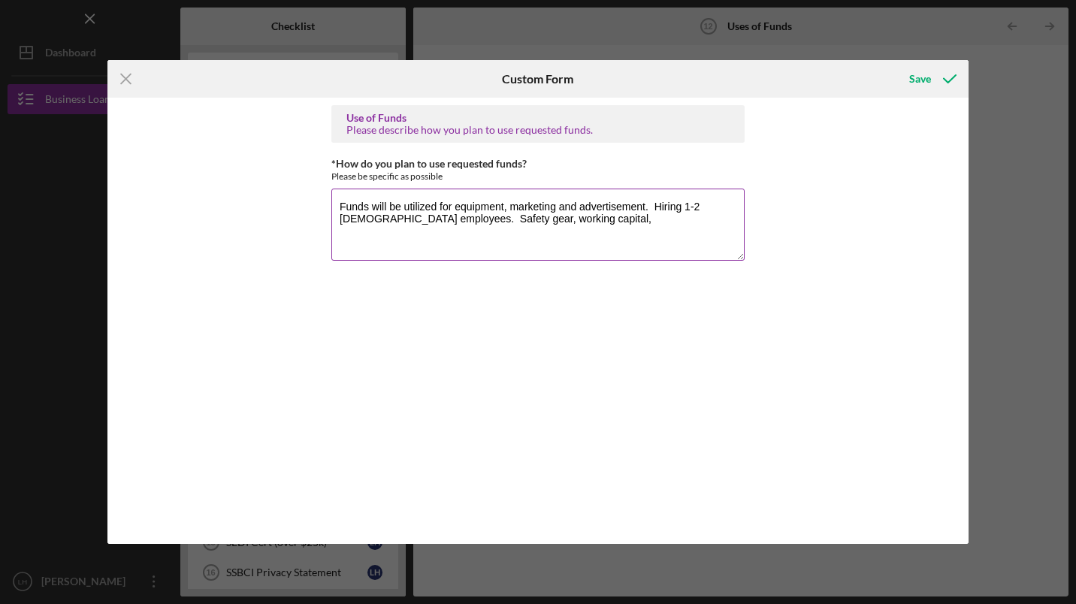
click at [564, 222] on textarea "Funds will be utilized for equipment, marketing and advertisement. Hiring 1-2 […" at bounding box center [537, 225] width 413 height 72
type textarea "Funds will be utilized for equipment, marketing and advertisement. Hiring 1-2 […"
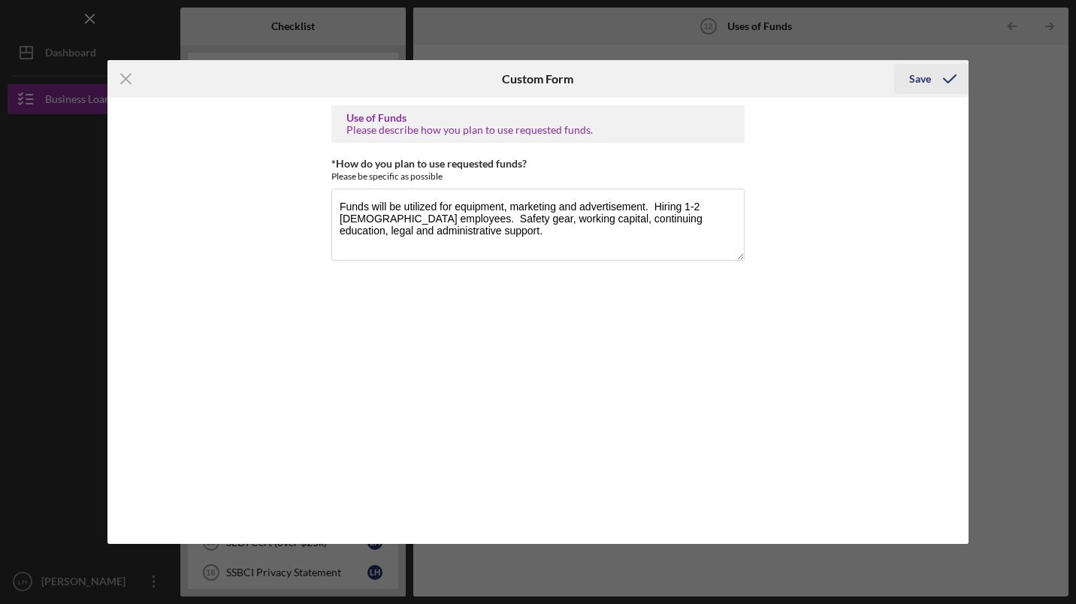
click at [917, 81] on div "Save" at bounding box center [920, 79] width 22 height 30
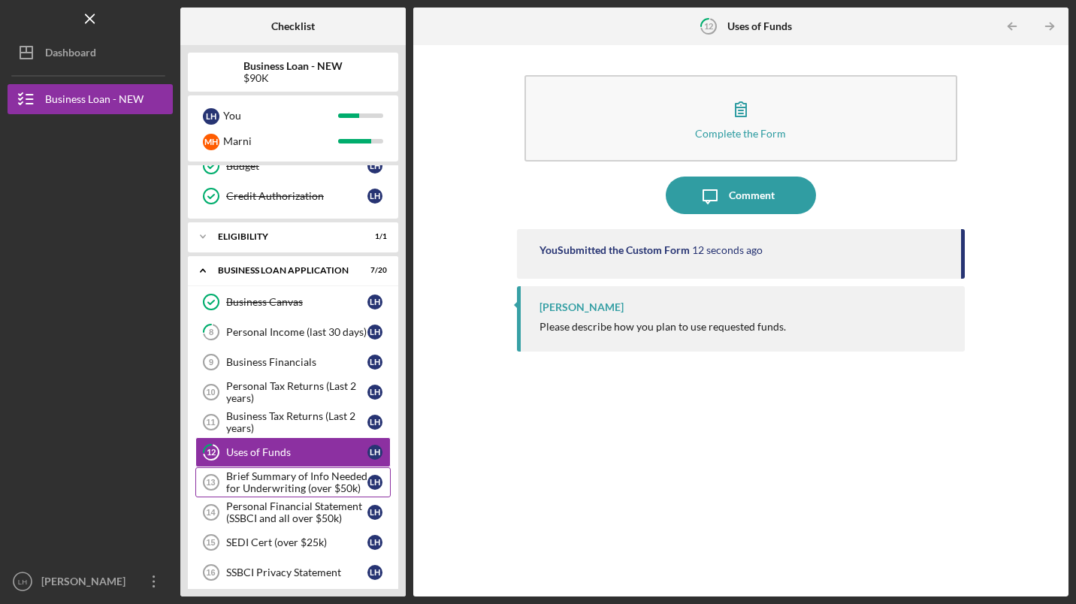
click at [291, 485] on div "Brief Summary of Info Needed for Underwriting (over $50k)" at bounding box center [296, 482] width 141 height 24
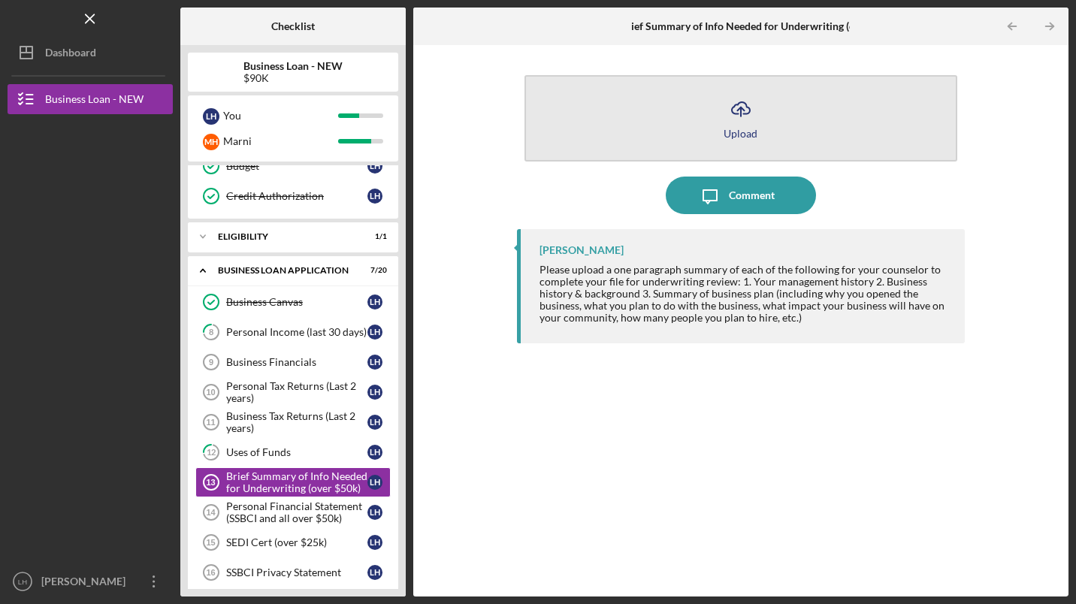
click at [752, 98] on icon "Icon/Upload" at bounding box center [741, 109] width 38 height 38
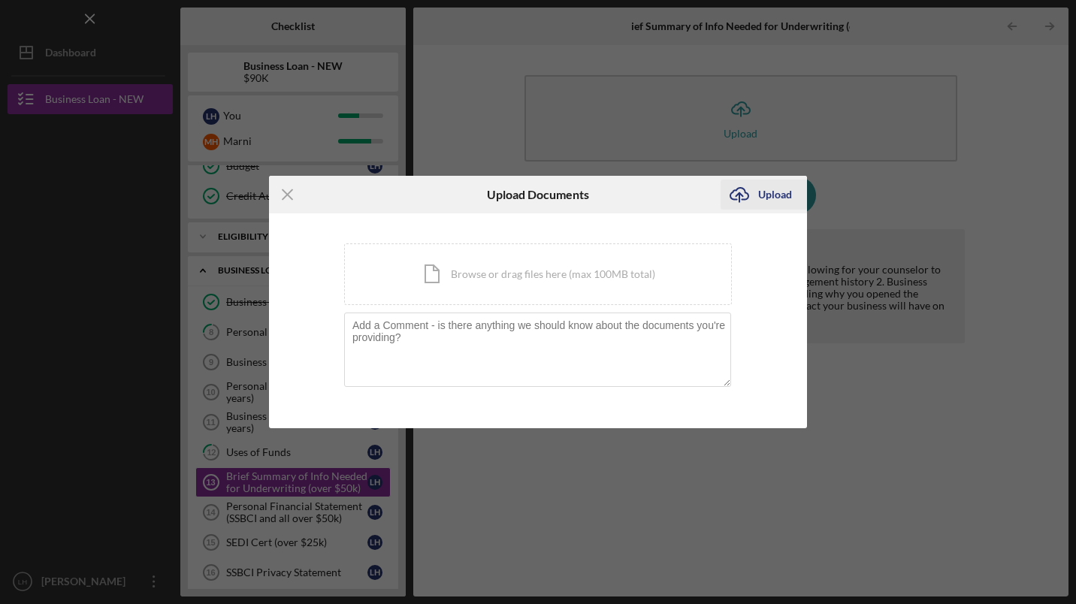
click at [769, 201] on div "Upload" at bounding box center [775, 195] width 34 height 30
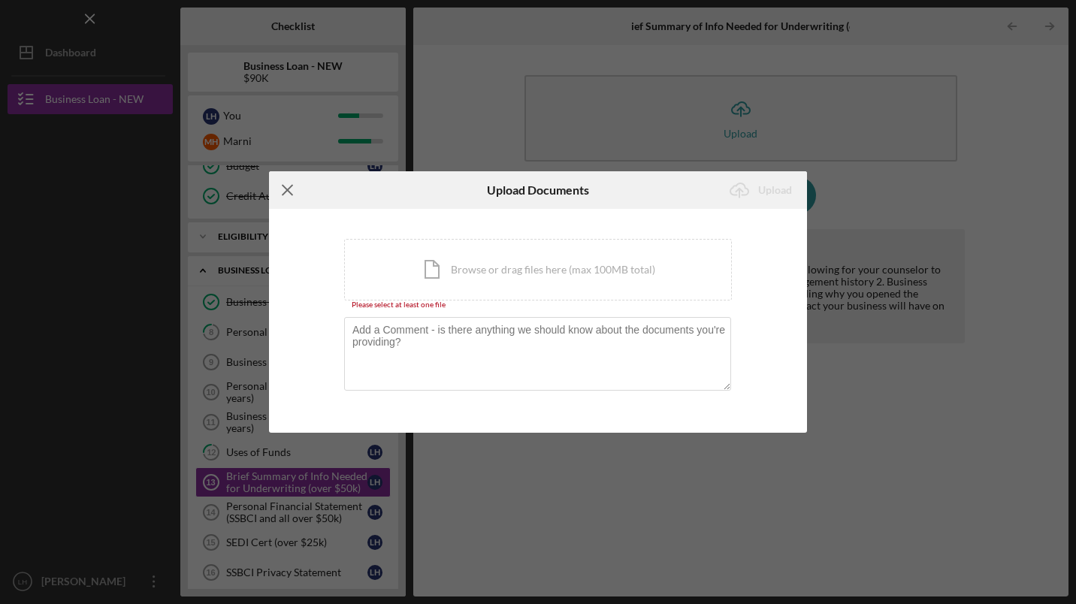
click at [282, 187] on icon "Icon/Menu Close" at bounding box center [288, 190] width 38 height 38
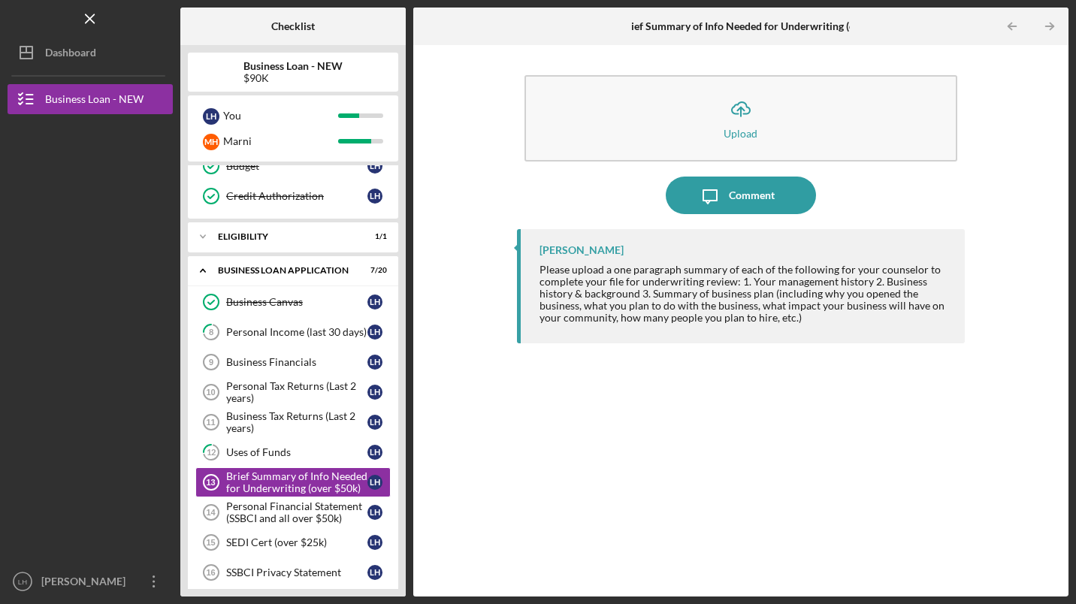
click at [739, 280] on div "Please upload a one paragraph summary of each of the following for your counsel…" at bounding box center [744, 294] width 410 height 60
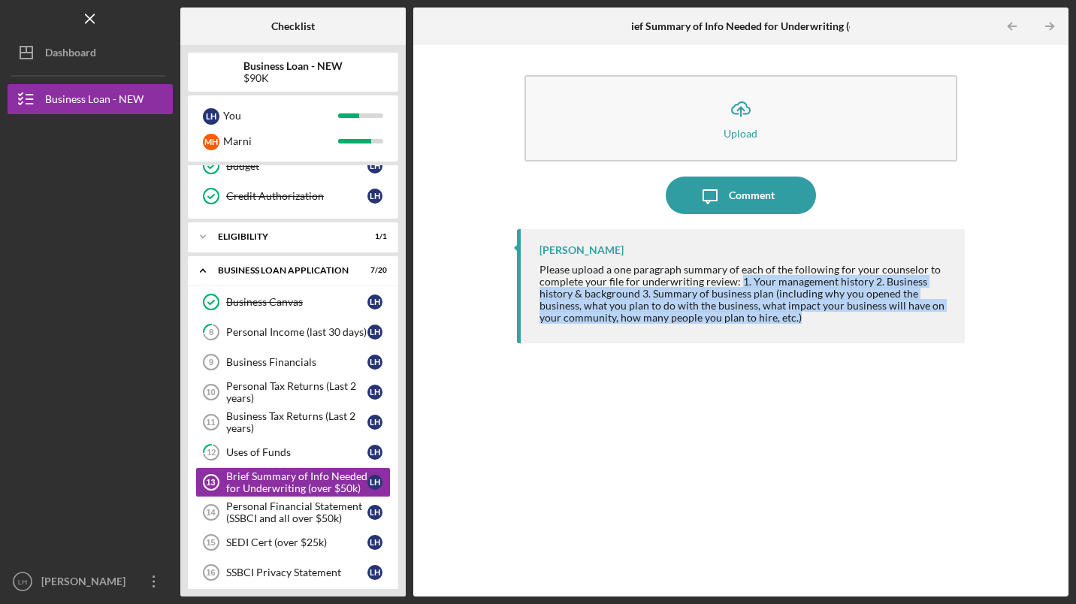
drag, startPoint x: 739, startPoint y: 281, endPoint x: 797, endPoint y: 324, distance: 72.6
click at [797, 324] on div "Please upload a one paragraph summary of each of the following for your counsel…" at bounding box center [744, 294] width 410 height 60
copy div "1. Your management history 2. Business history & background 3. Summary of busin…"
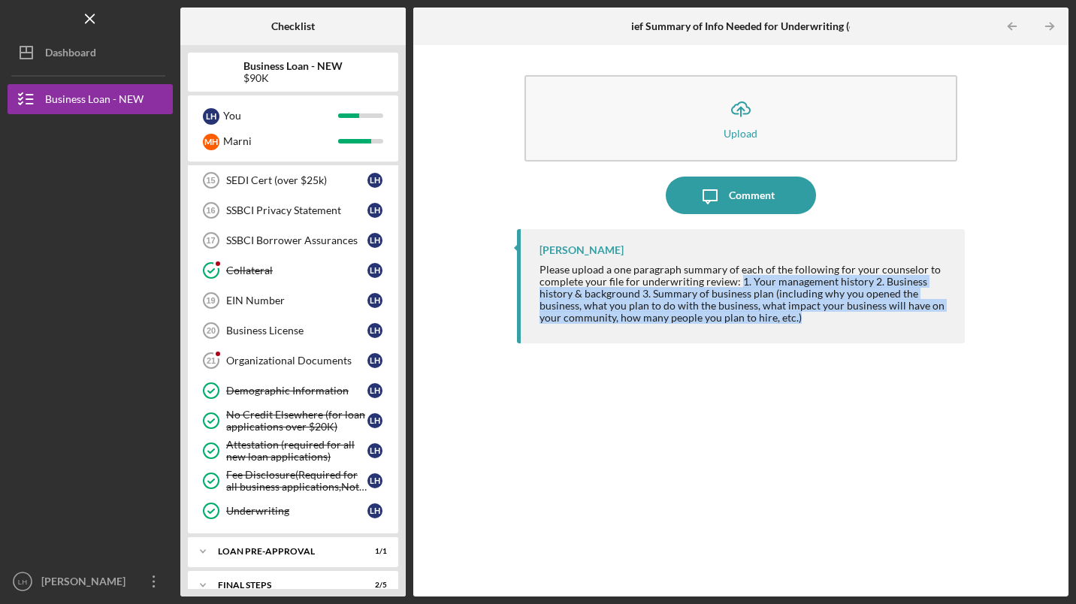
scroll to position [545, 0]
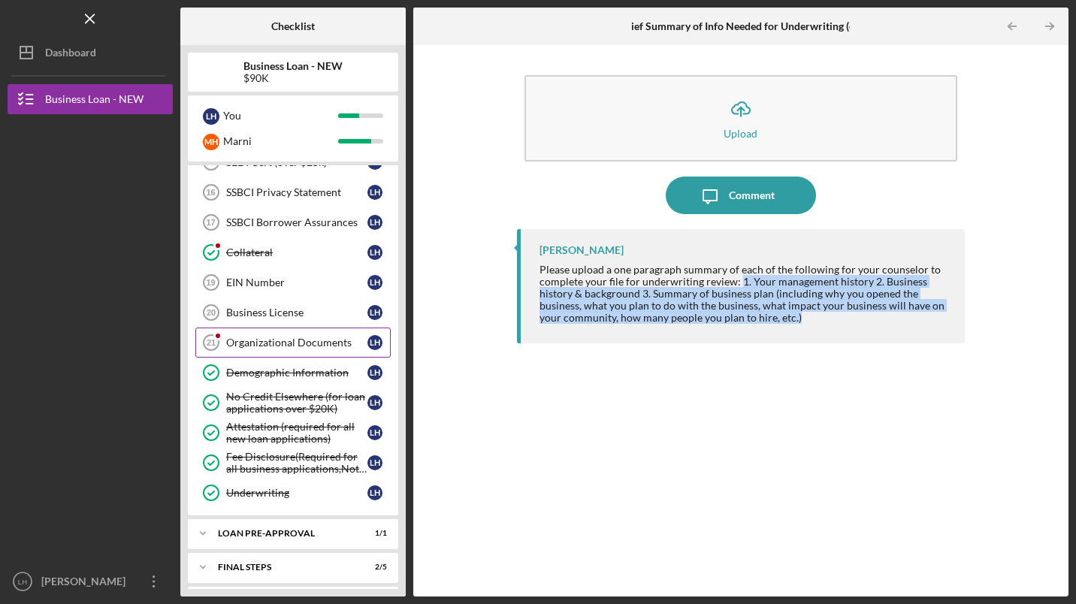
click at [283, 346] on div "Organizational Documents" at bounding box center [296, 343] width 141 height 12
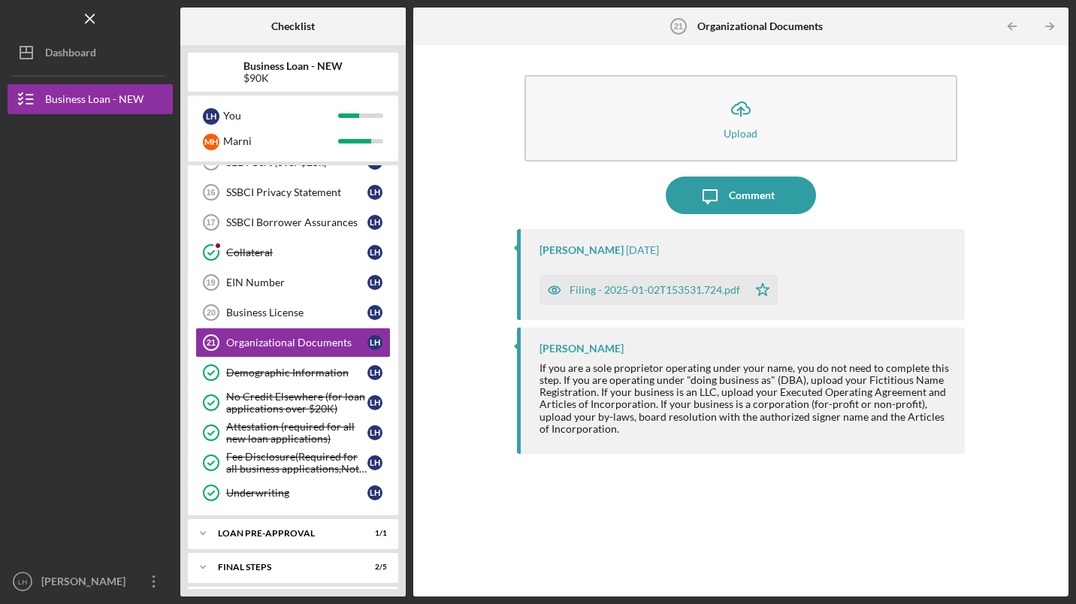
drag, startPoint x: 156, startPoint y: 586, endPoint x: 576, endPoint y: 237, distance: 545.7
click at [576, 237] on div "[PERSON_NAME] [DATE] Filing - 2025-01-02T153531.724.pdf Icon/Star" at bounding box center [741, 274] width 448 height 91
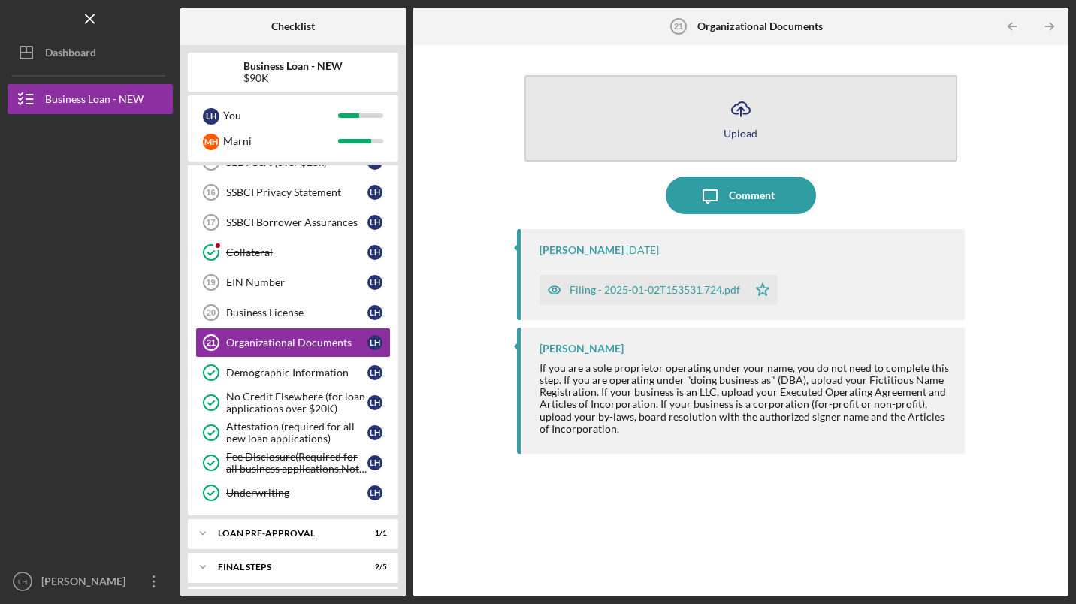
click at [741, 125] on icon "Icon/Upload" at bounding box center [741, 109] width 38 height 38
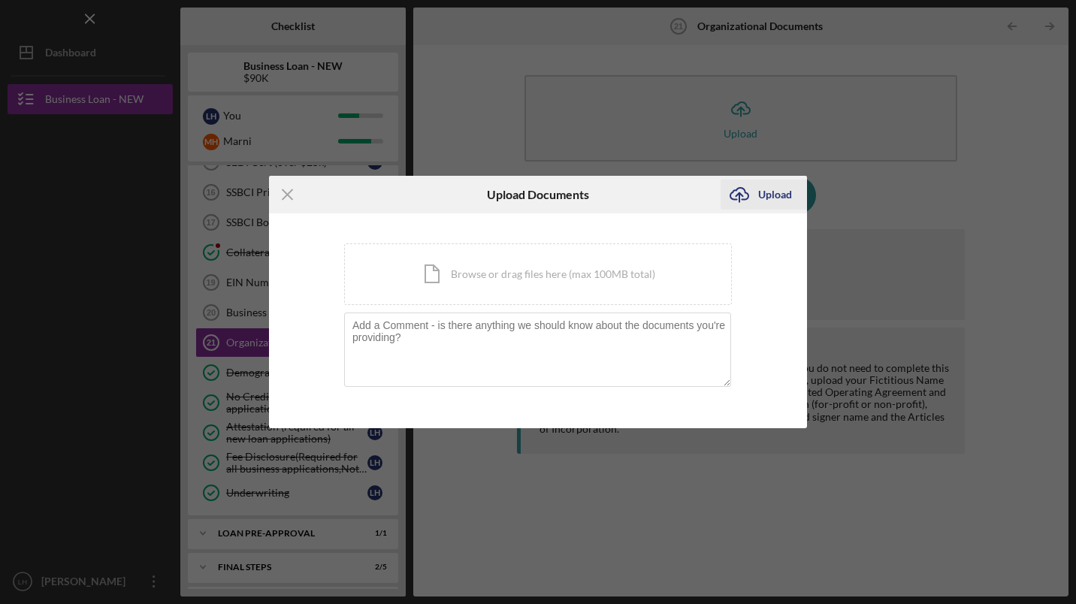
click at [775, 199] on div "Upload" at bounding box center [775, 195] width 34 height 30
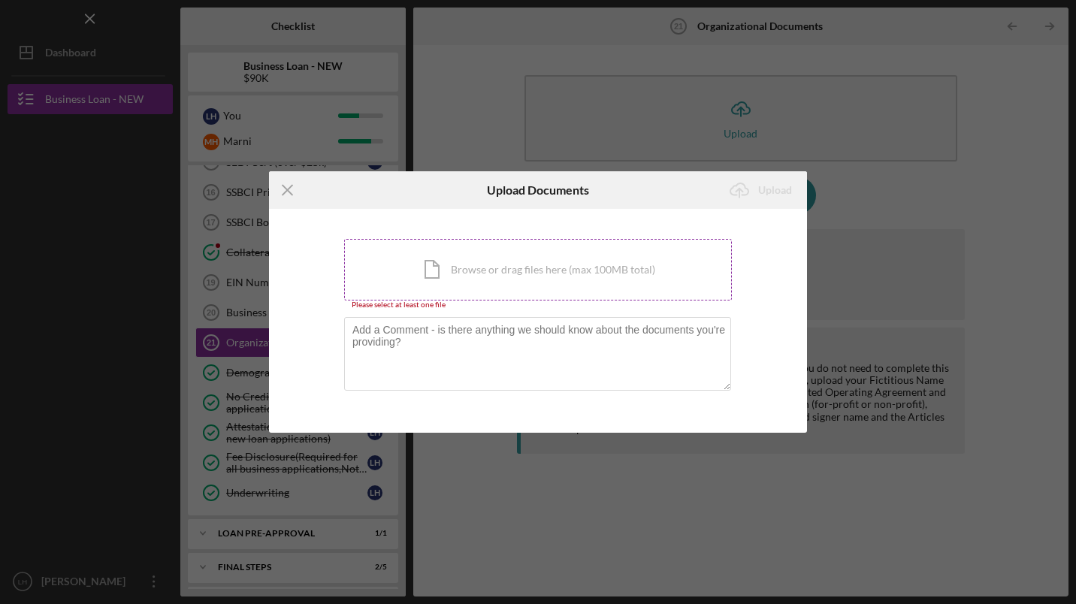
click at [490, 270] on div "Icon/Document Browse or drag files here (max 100MB total) Tap to choose files o…" at bounding box center [538, 270] width 388 height 62
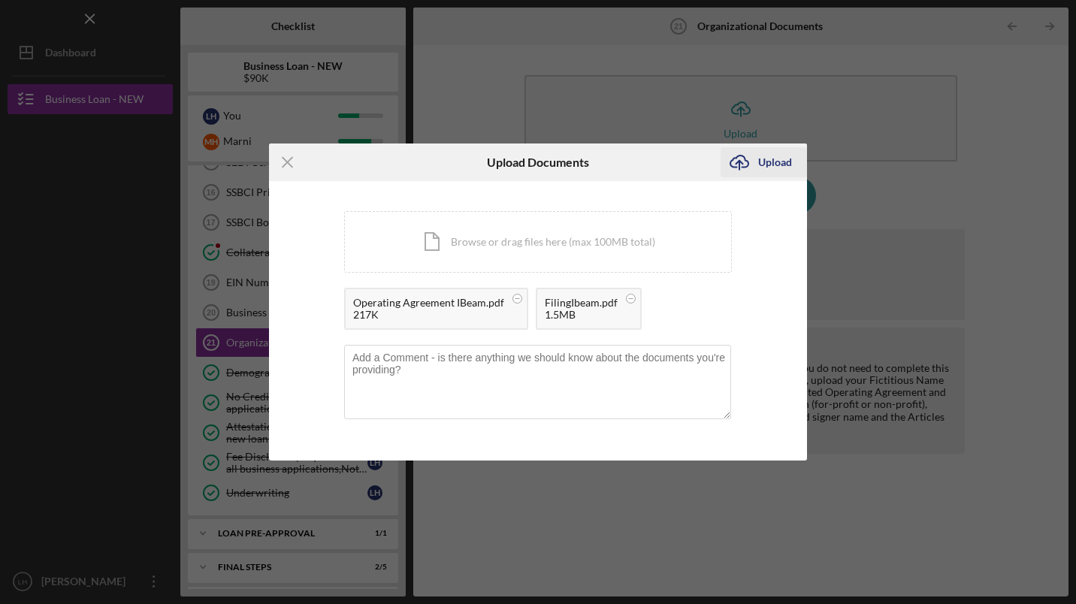
click at [769, 162] on div "Upload" at bounding box center [775, 162] width 34 height 30
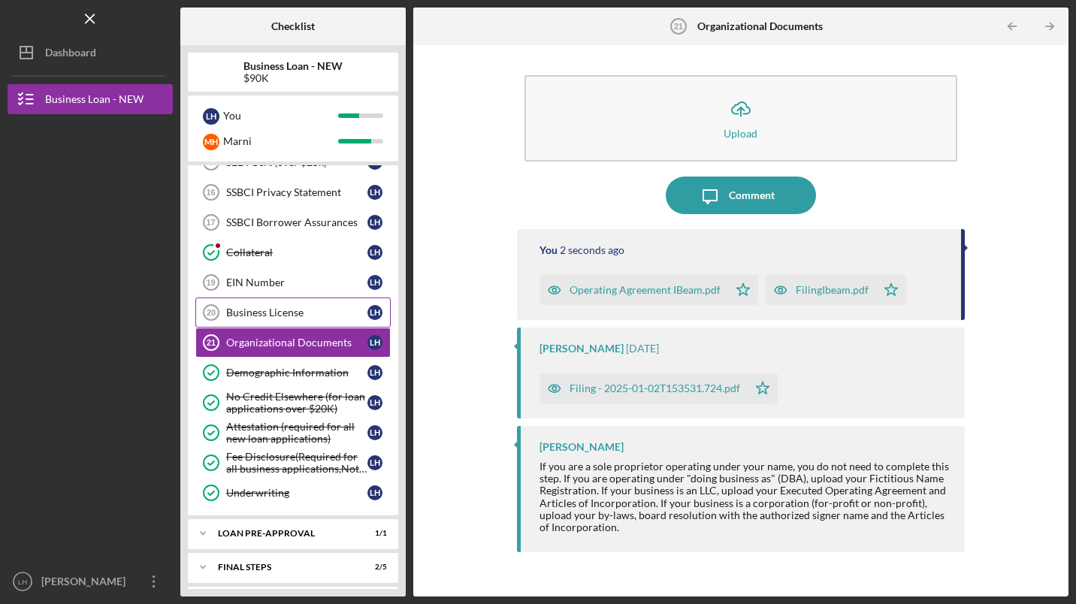
click at [305, 313] on div "Business License" at bounding box center [296, 313] width 141 height 12
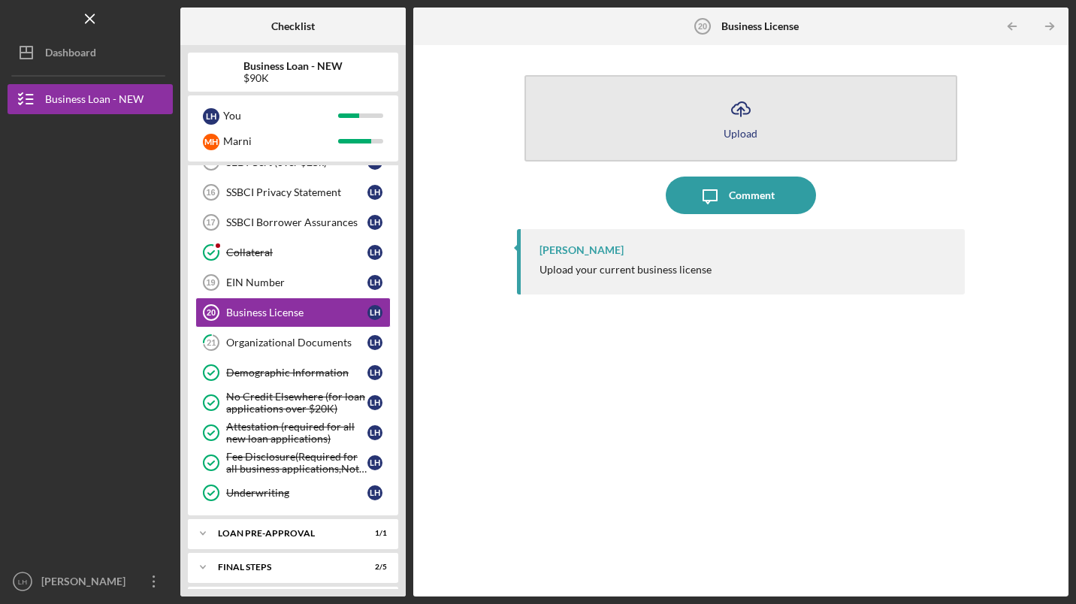
click at [751, 123] on icon "Icon/Upload" at bounding box center [741, 109] width 38 height 38
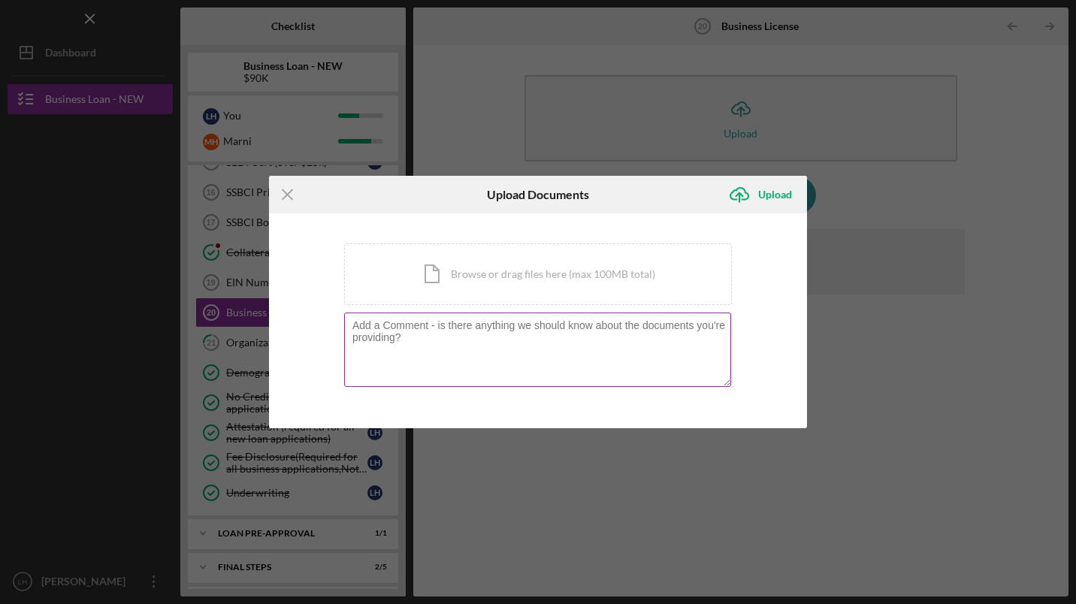
click at [456, 339] on textarea at bounding box center [537, 350] width 387 height 74
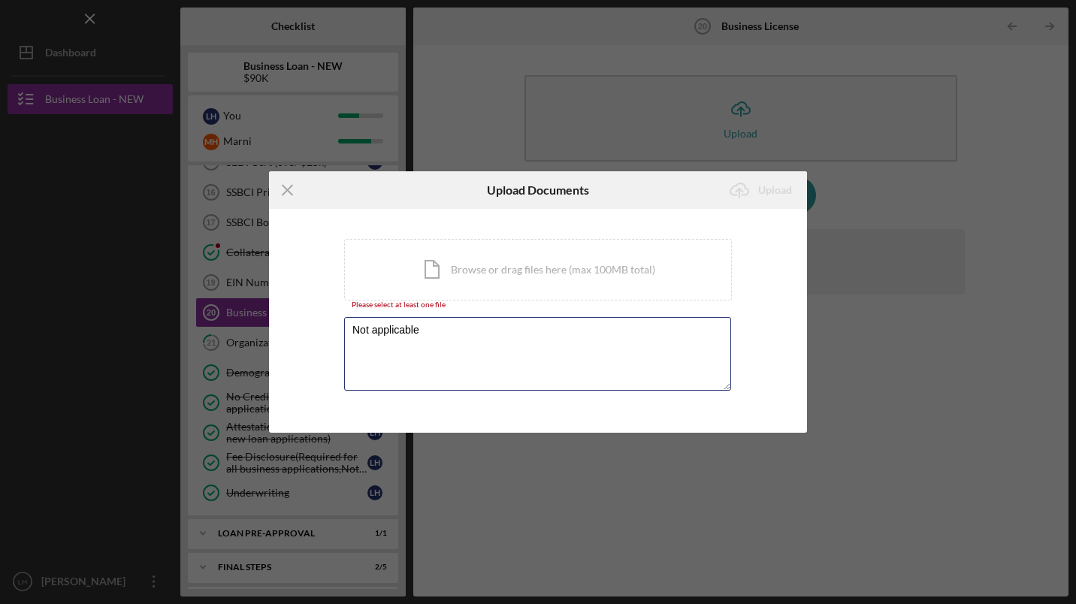
type textarea "Not applicable"
click at [775, 324] on div "You're uploading documents related to Business License . Icon/Document Browse o…" at bounding box center [538, 320] width 538 height 223
click at [287, 189] on icon "Icon/Menu Close" at bounding box center [288, 190] width 38 height 38
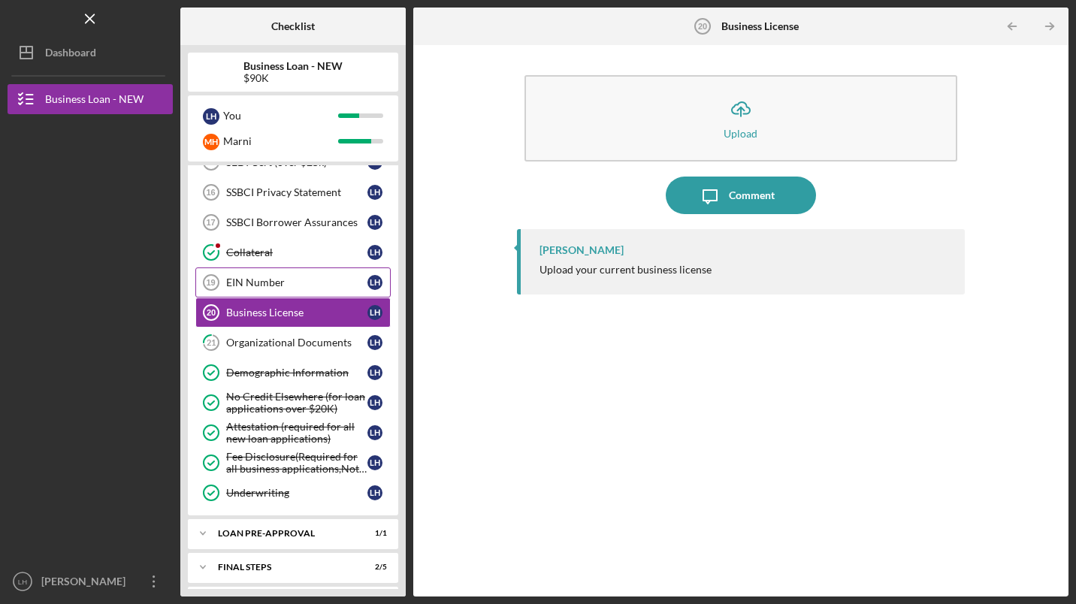
click at [280, 286] on div "EIN Number" at bounding box center [296, 282] width 141 height 12
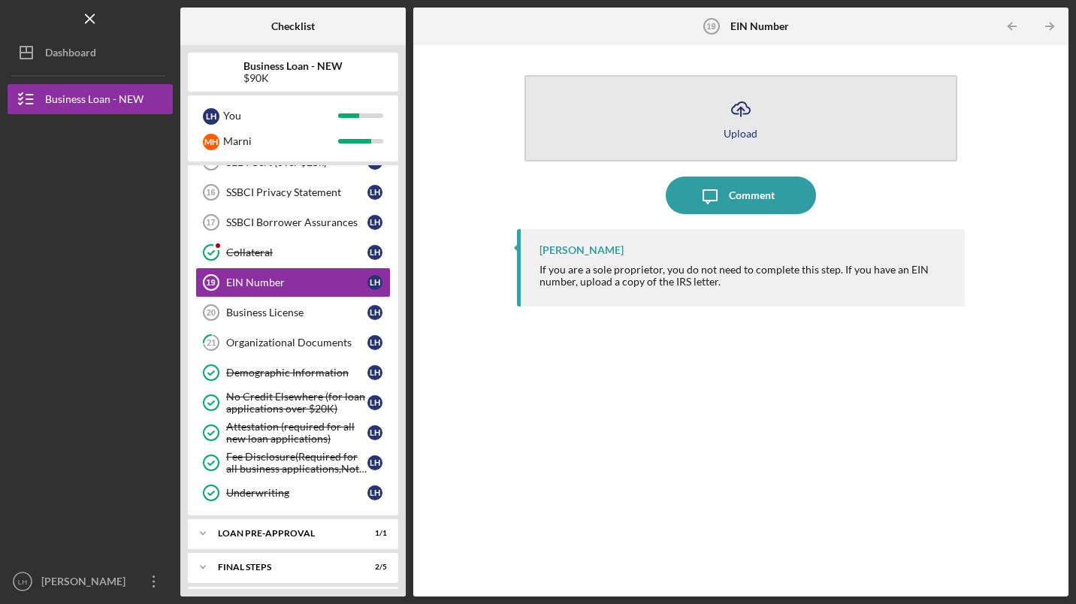
click at [712, 125] on button "Icon/Upload Upload" at bounding box center [740, 118] width 433 height 86
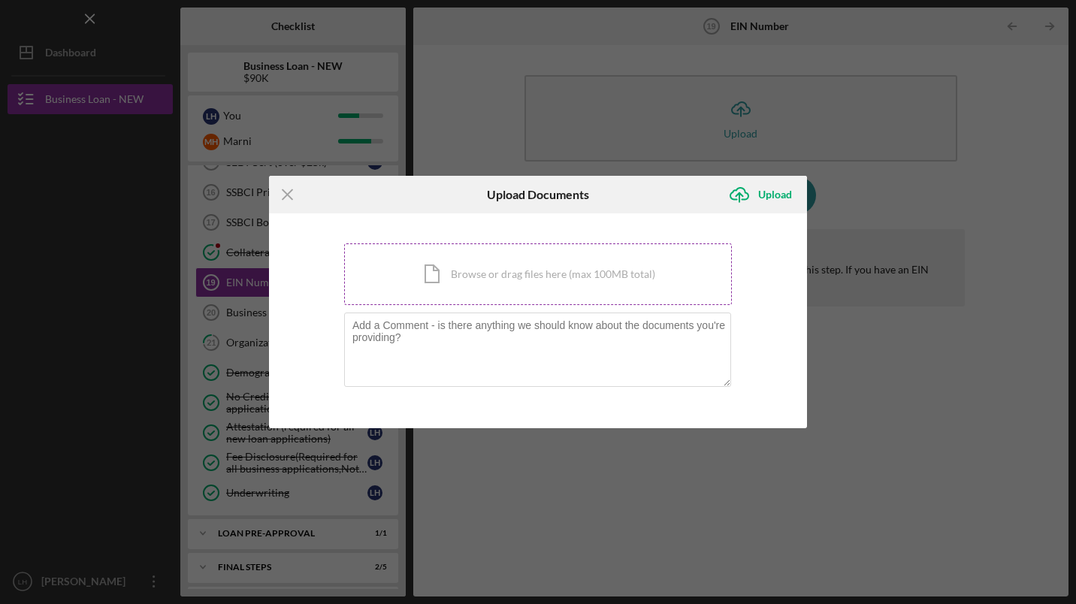
click at [484, 275] on div "Icon/Document Browse or drag files here (max 100MB total) Tap to choose files o…" at bounding box center [538, 274] width 388 height 62
click at [286, 194] on icon "Icon/Menu Close" at bounding box center [288, 195] width 38 height 38
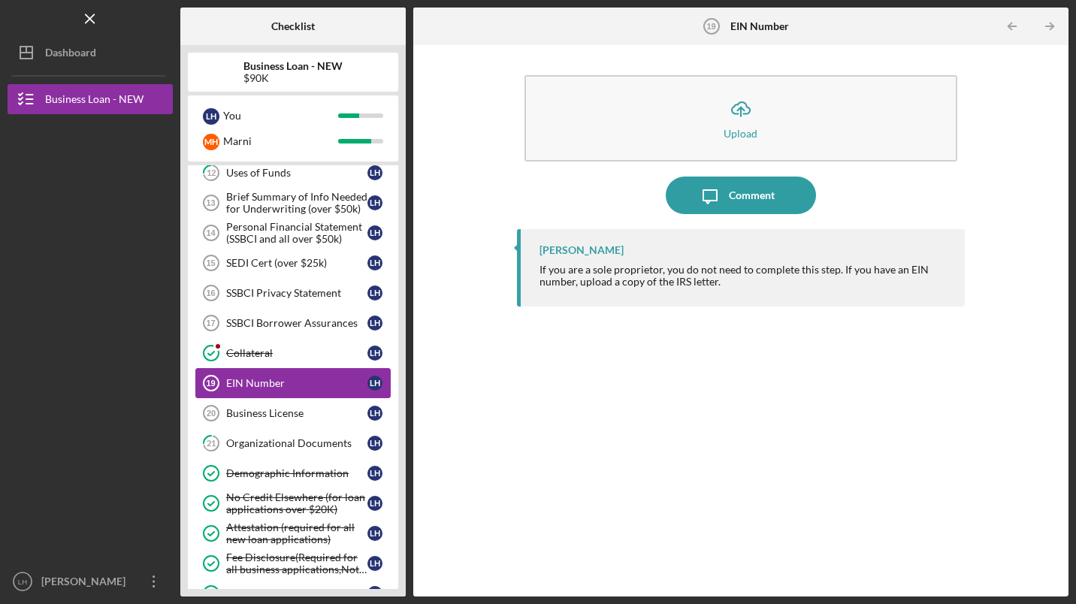
scroll to position [445, 0]
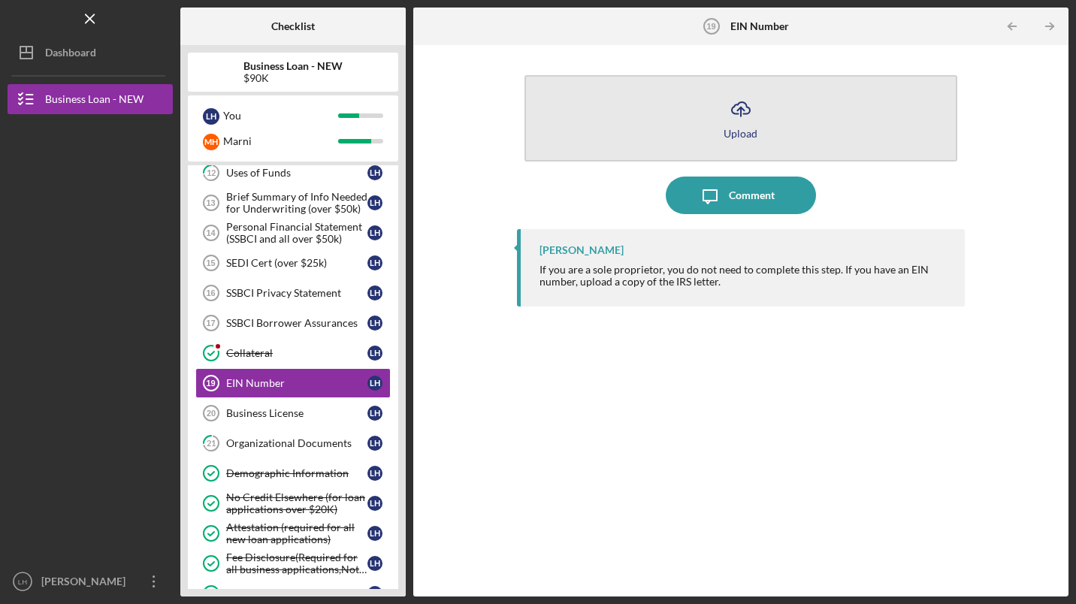
click at [741, 116] on line "button" at bounding box center [741, 111] width 0 height 9
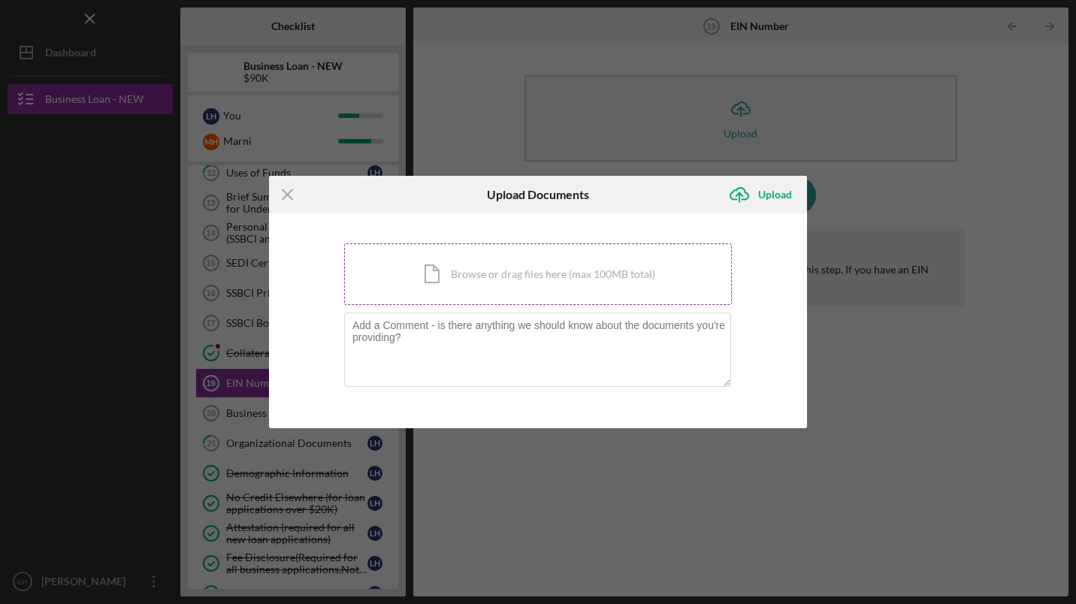
click at [486, 276] on div "Icon/Document Browse or drag files here (max 100MB total) Tap to choose files o…" at bounding box center [538, 274] width 388 height 62
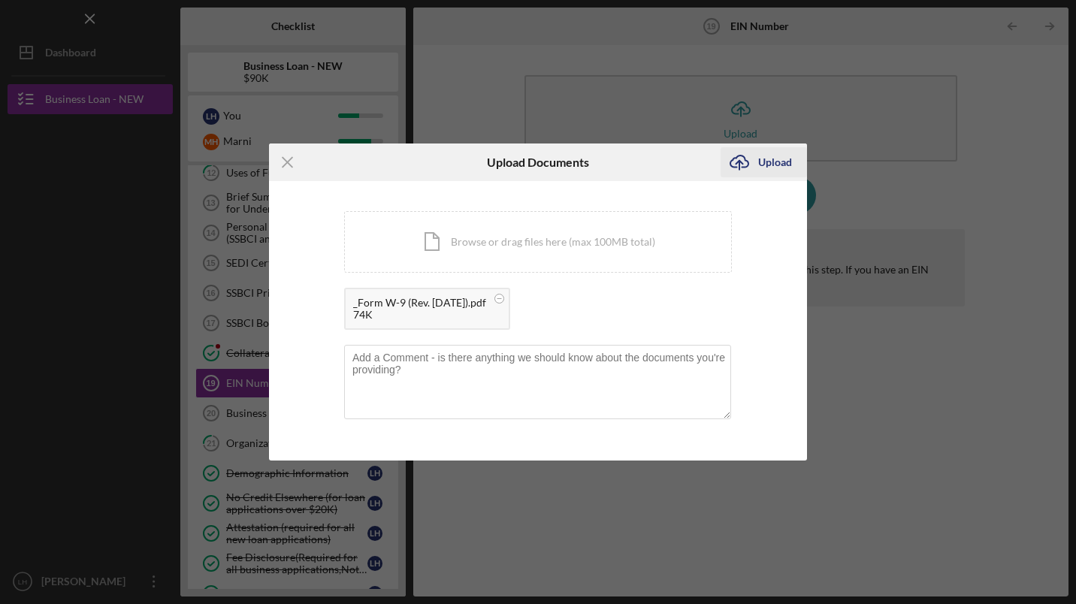
click at [775, 159] on div "Upload" at bounding box center [775, 162] width 34 height 30
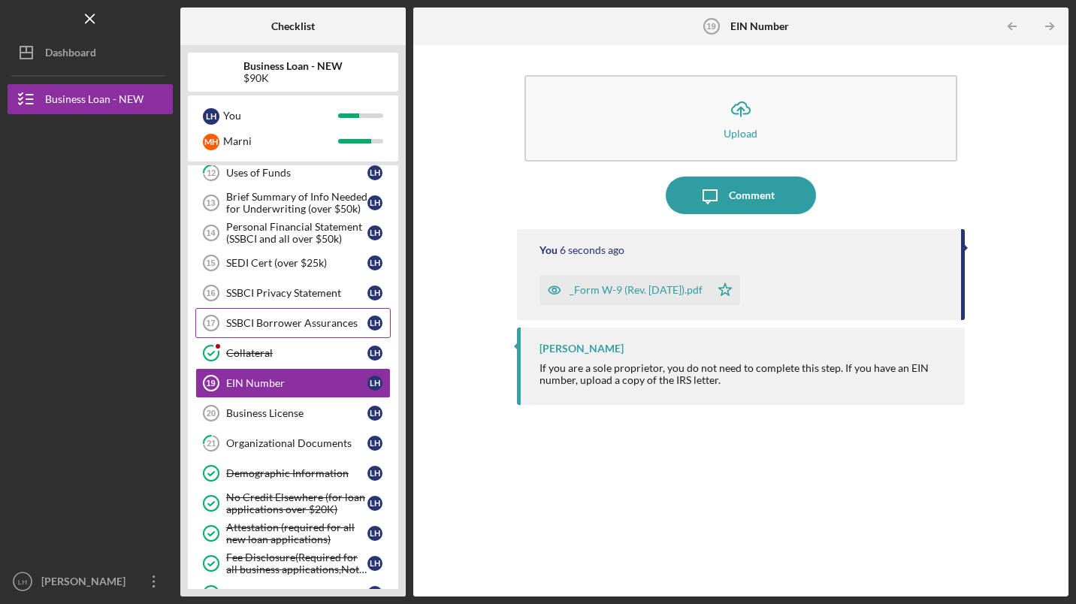
click at [266, 316] on link "SSBCI Borrower Assurances 17 SSBCI Borrower Assurances L H" at bounding box center [292, 323] width 195 height 30
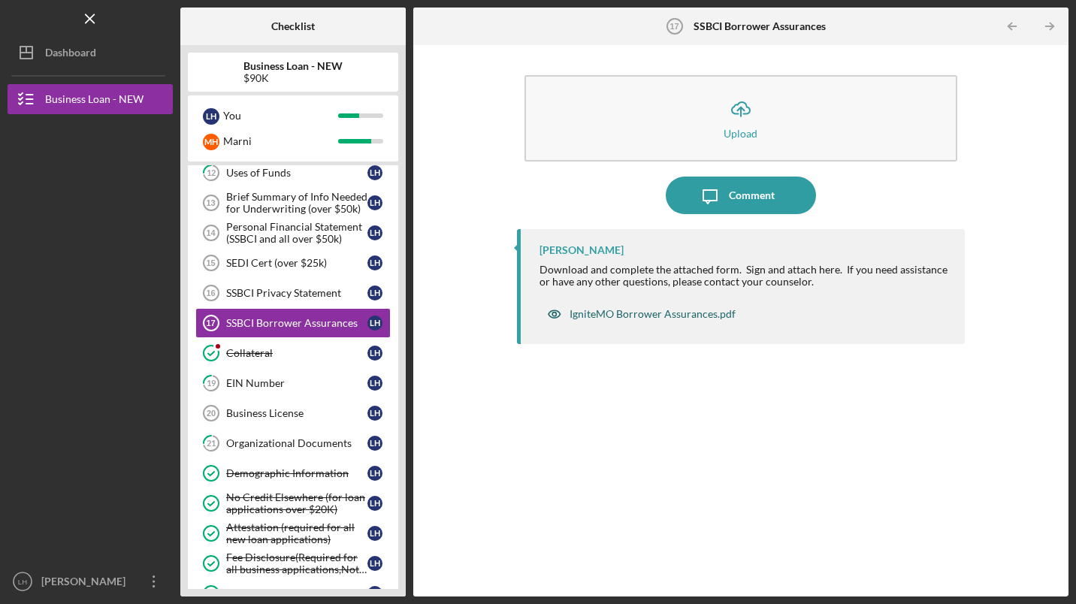
click at [648, 316] on div "IgniteMO Borrower Assurances.pdf" at bounding box center [653, 314] width 166 height 12
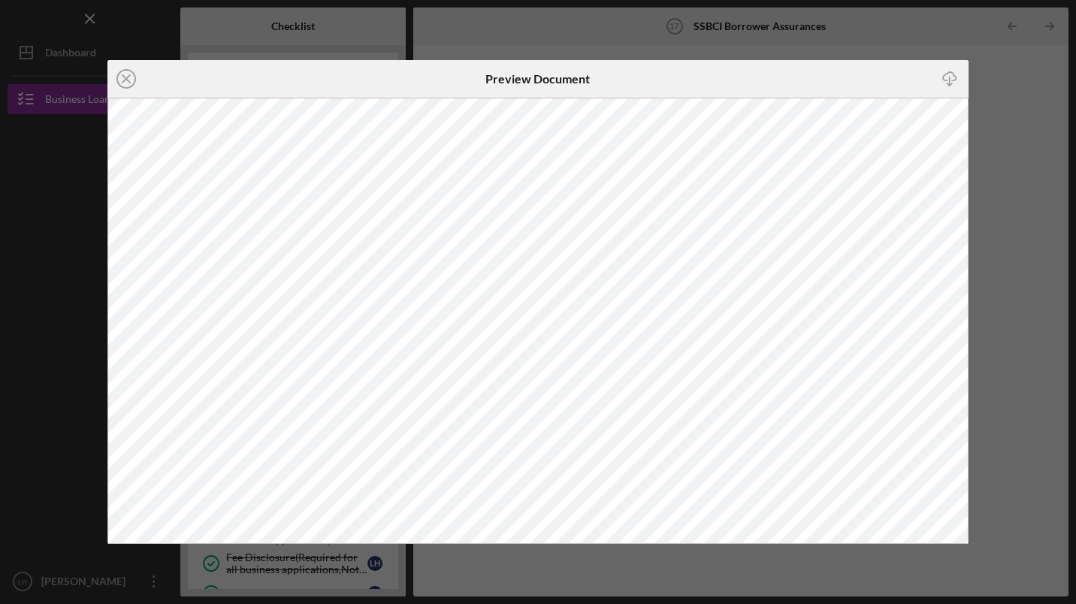
click at [1020, 554] on div "Icon/Close Preview Document Icon/Download" at bounding box center [538, 302] width 1076 height 604
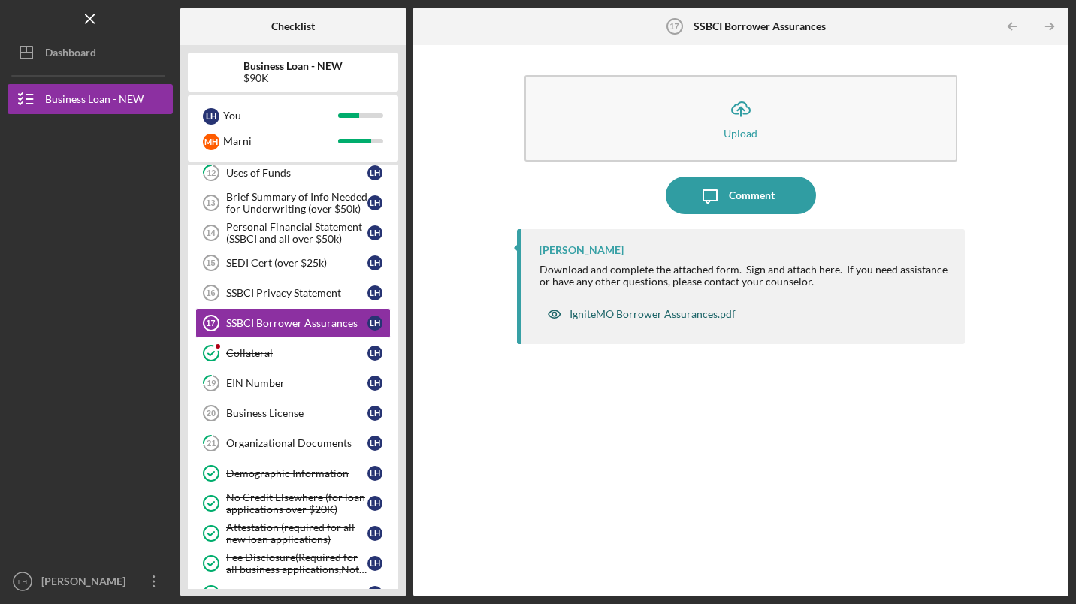
click at [687, 317] on div "IgniteMO Borrower Assurances.pdf" at bounding box center [653, 314] width 166 height 12
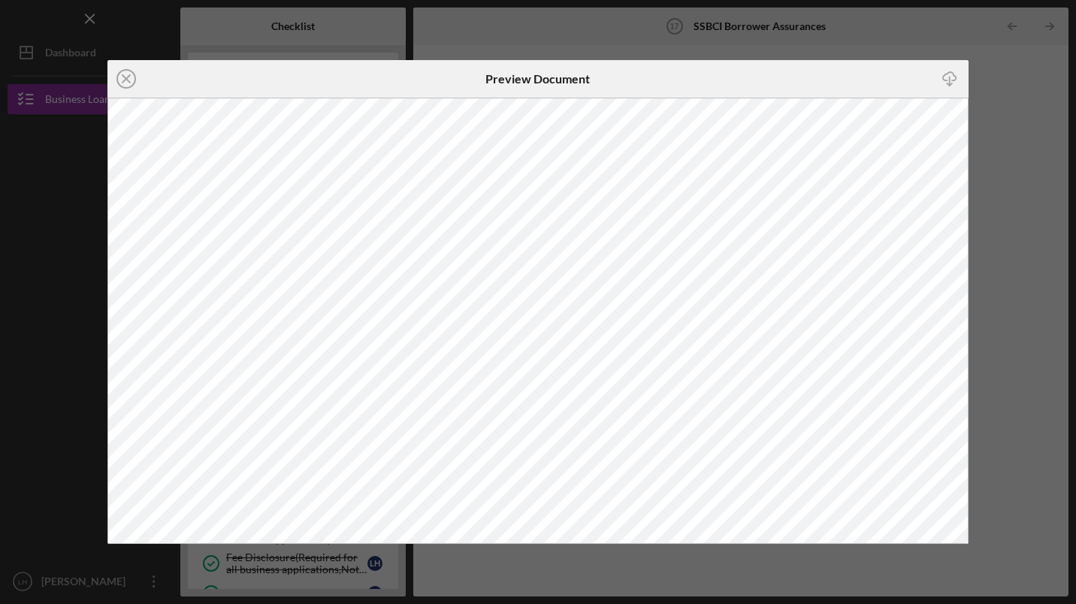
click at [1020, 195] on div "Icon/Close Preview Document Icon/Download" at bounding box center [538, 302] width 1076 height 604
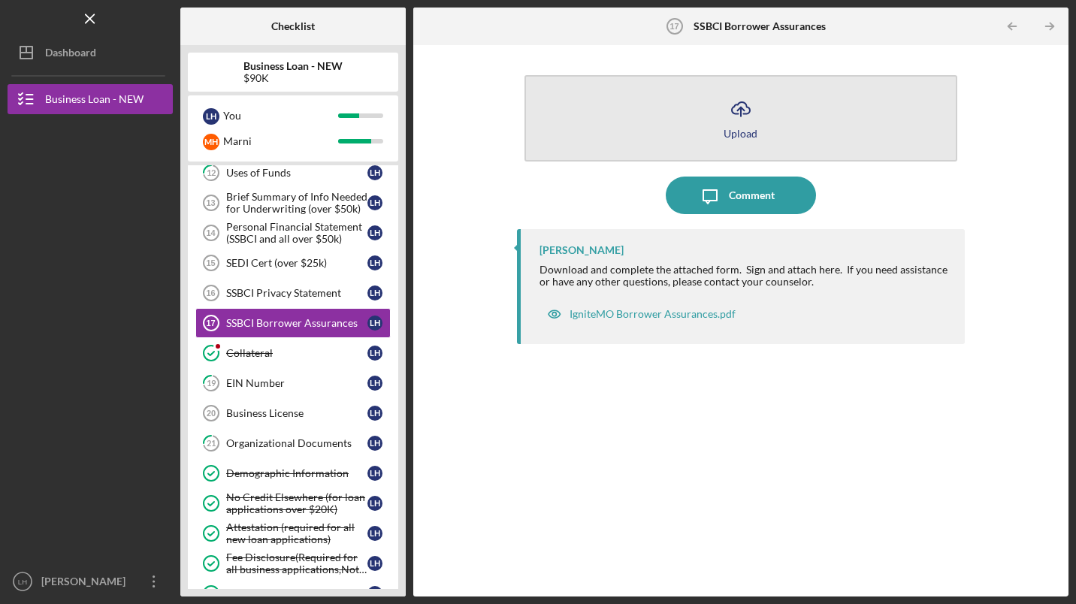
click at [731, 110] on icon "Icon/Upload" at bounding box center [741, 109] width 38 height 38
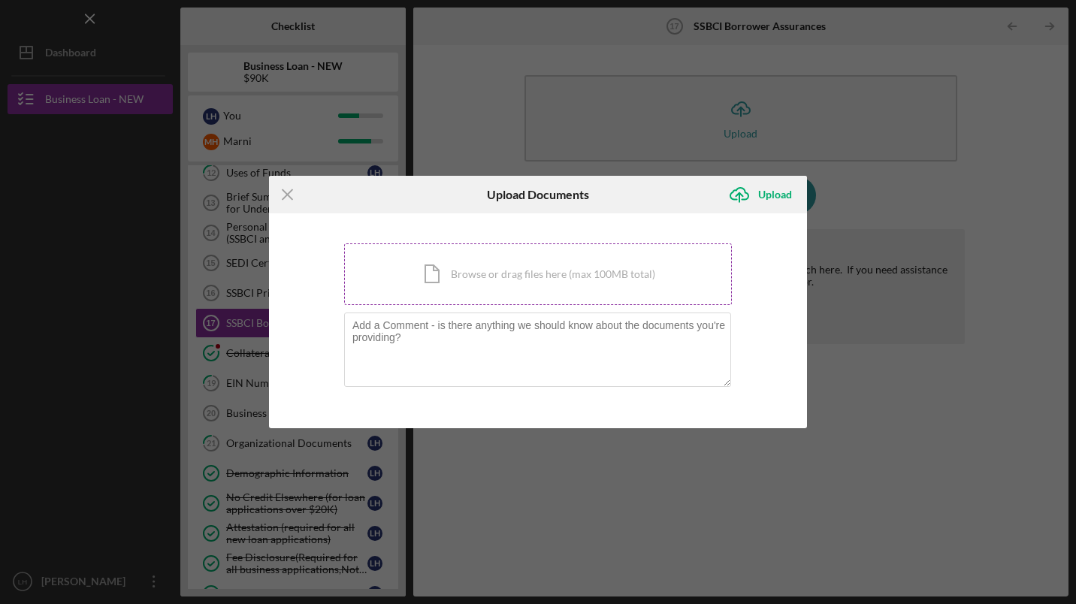
click at [528, 278] on div "Icon/Document Browse or drag files here (max 100MB total) Tap to choose files o…" at bounding box center [538, 274] width 388 height 62
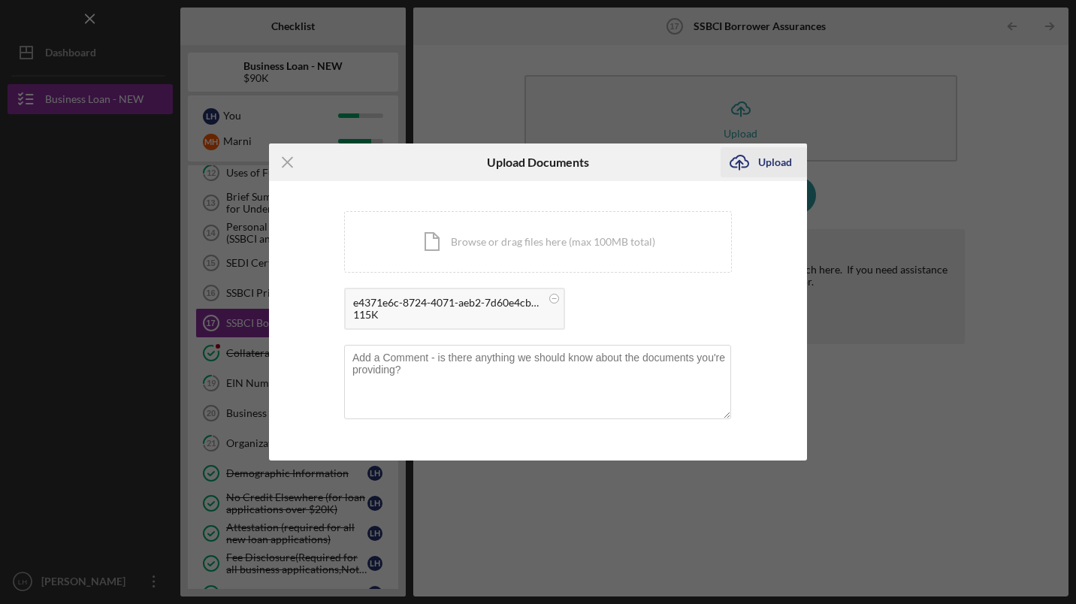
click at [773, 151] on div "Upload" at bounding box center [775, 162] width 34 height 30
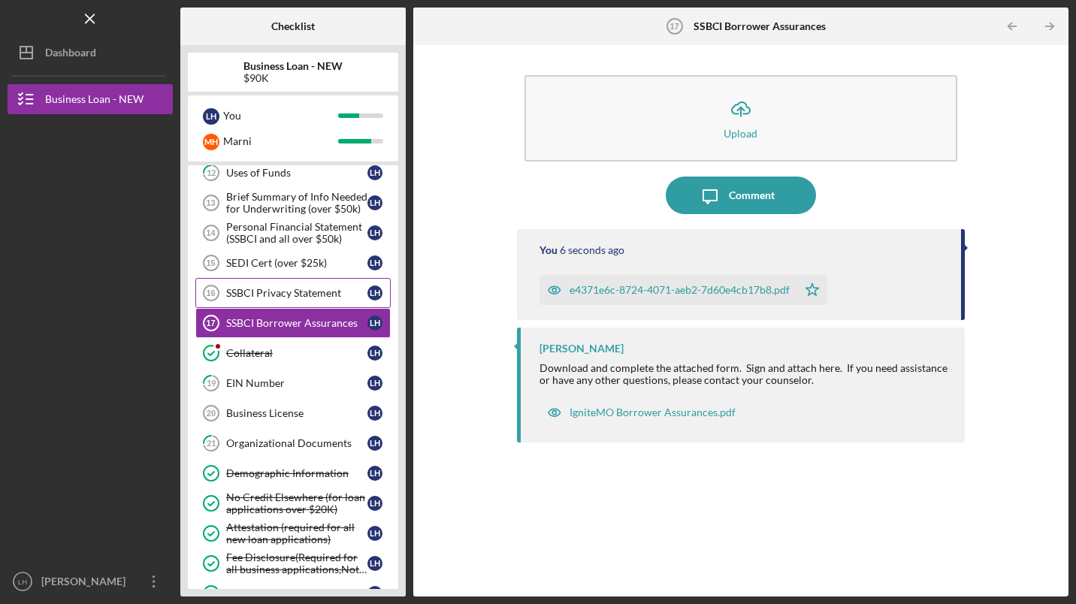
click at [306, 292] on div "SSBCI Privacy Statement" at bounding box center [296, 293] width 141 height 12
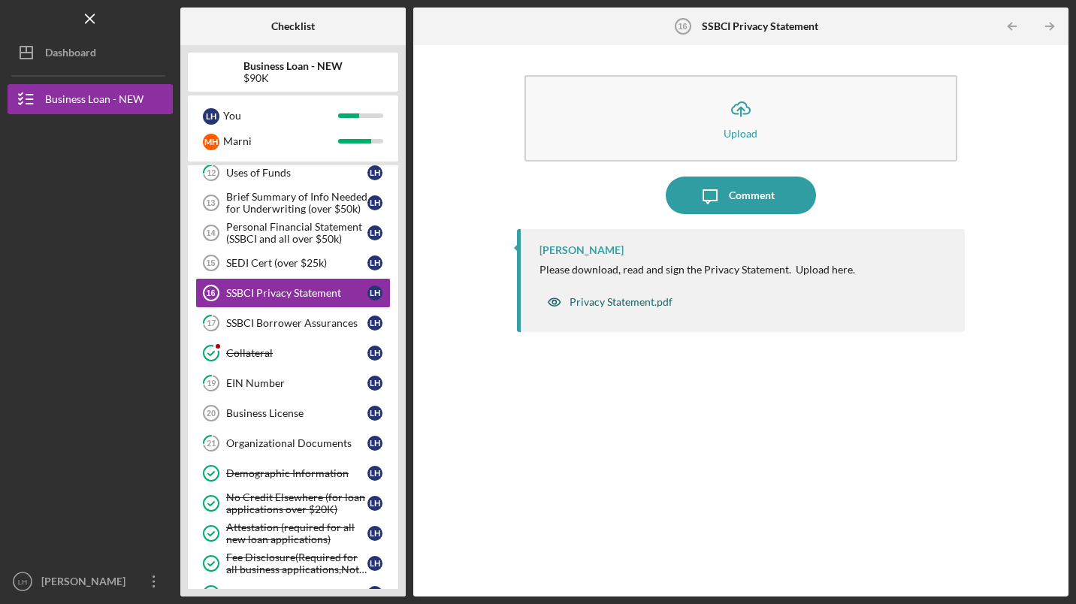
click at [630, 301] on div "Privacy Statement.pdf" at bounding box center [621, 302] width 103 height 12
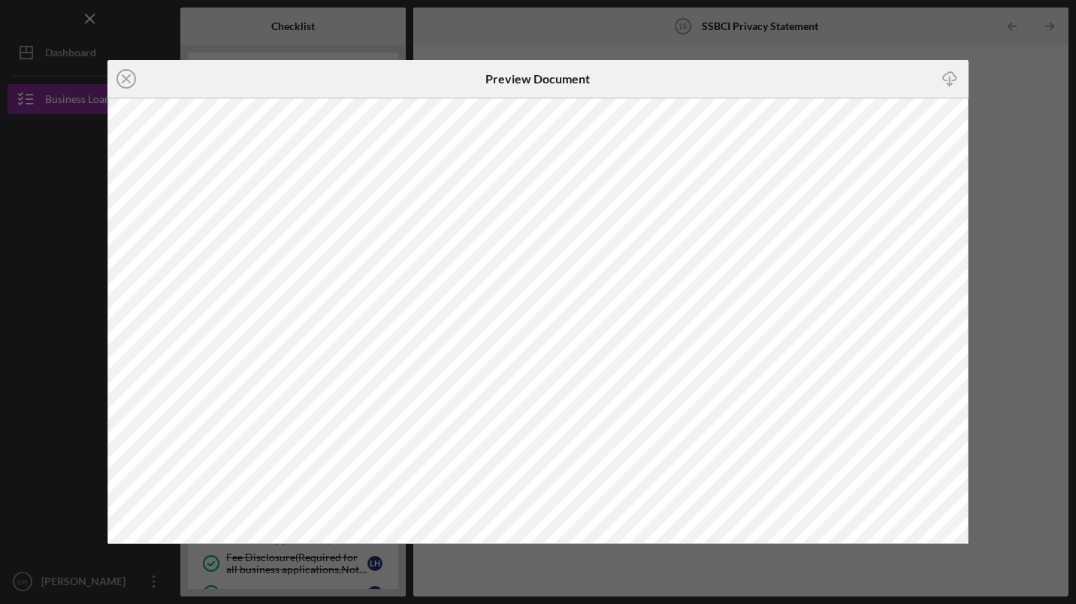
click at [1035, 143] on div "Icon/Close Preview Document Icon/Download" at bounding box center [538, 302] width 1076 height 604
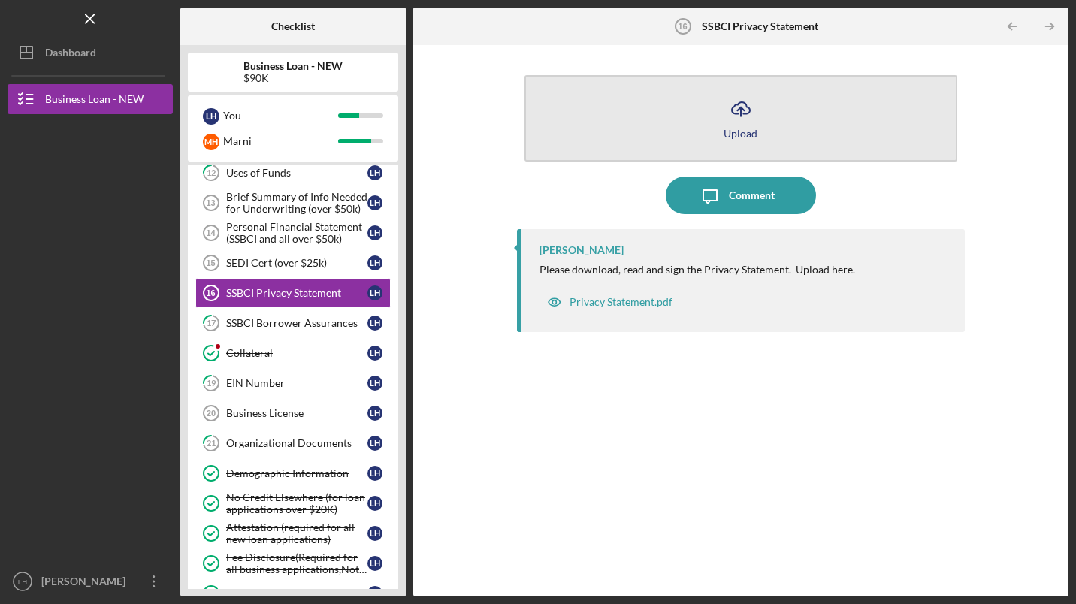
click at [736, 132] on div "Upload" at bounding box center [741, 133] width 34 height 11
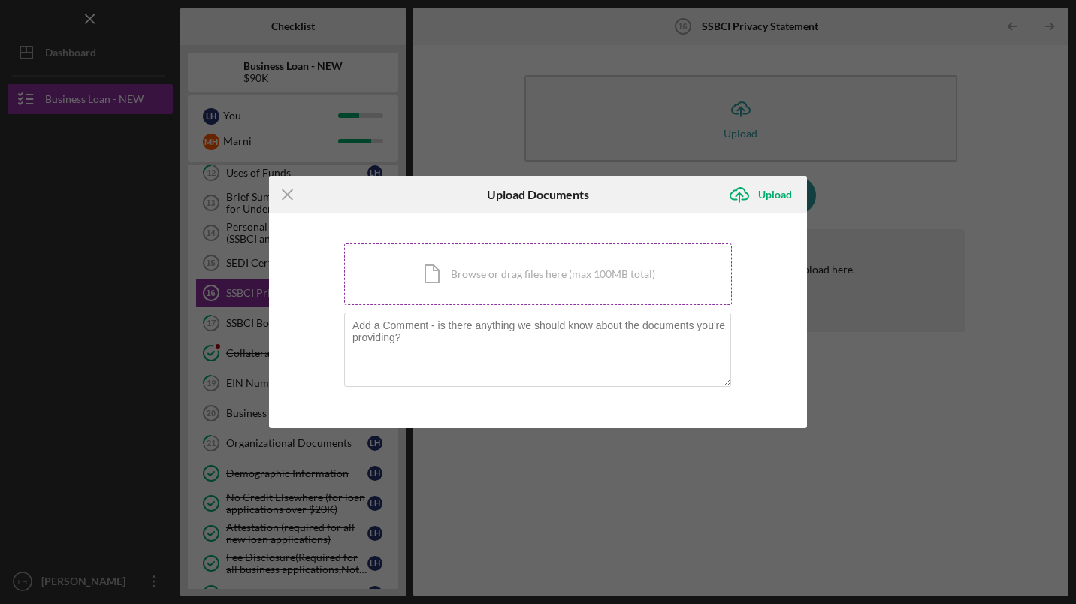
click at [553, 284] on div "Icon/Document Browse or drag files here (max 100MB total) Tap to choose files o…" at bounding box center [538, 274] width 388 height 62
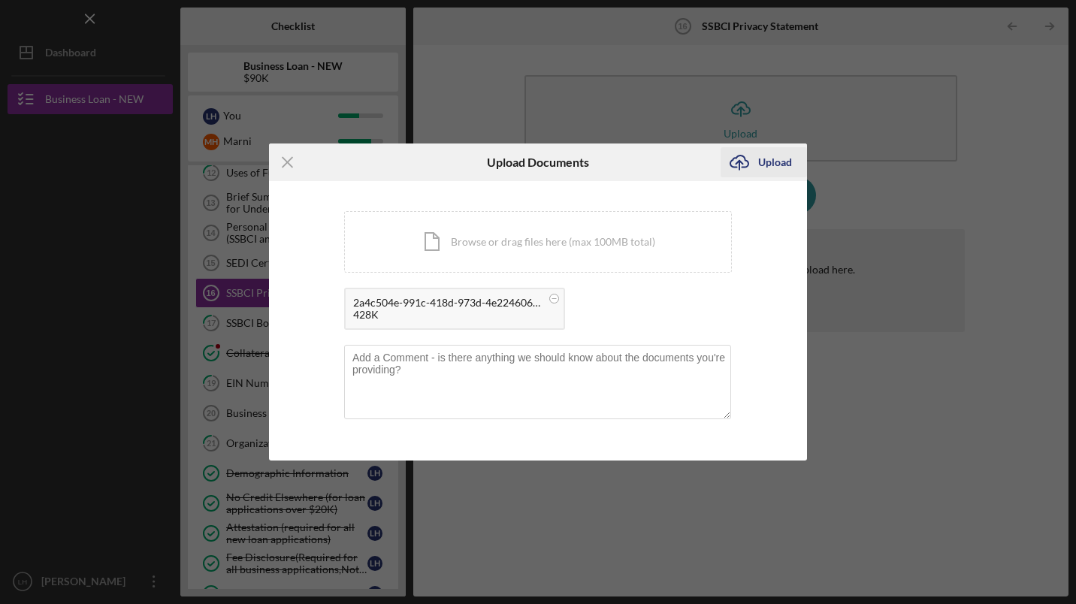
click at [775, 164] on div "Upload" at bounding box center [775, 162] width 34 height 30
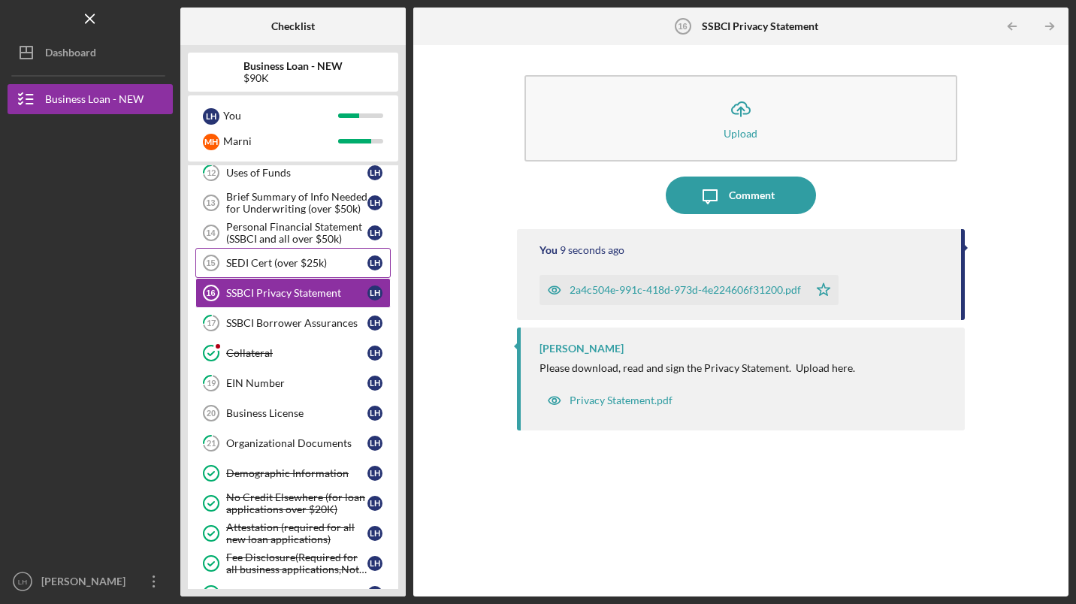
click at [299, 266] on div "SEDI Cert (over $25k)" at bounding box center [296, 263] width 141 height 12
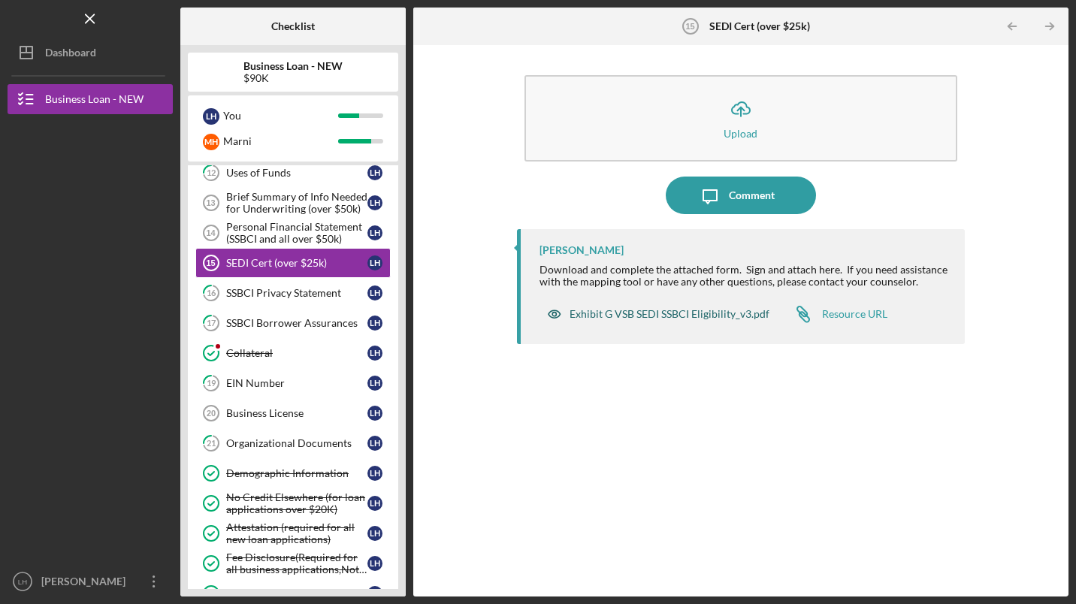
click at [663, 313] on div "Exhibit G VSB SEDI SSBCI Eligibility_v3.pdf" at bounding box center [670, 314] width 200 height 12
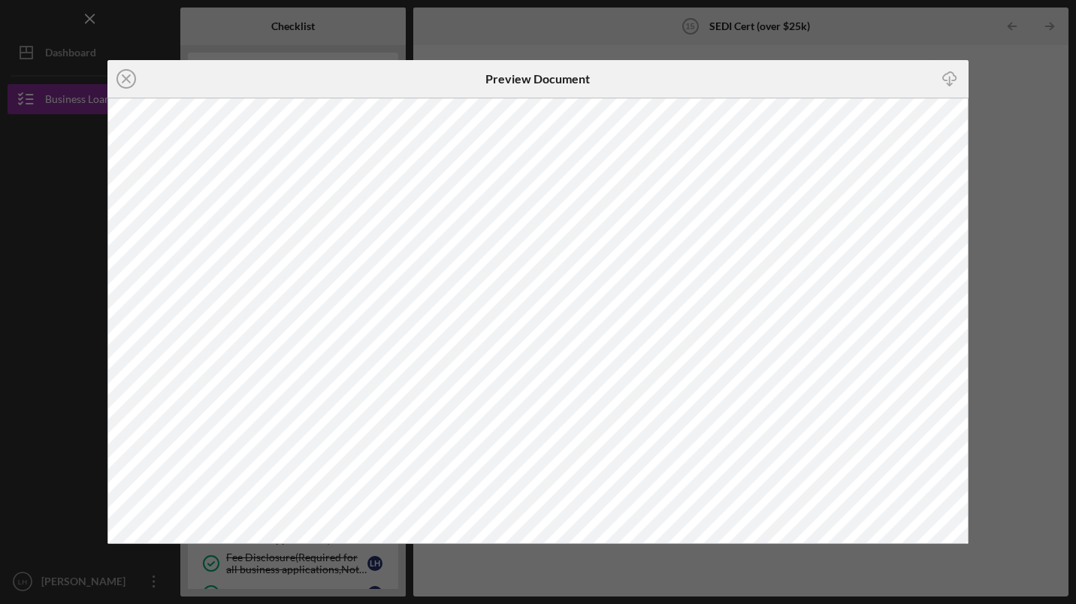
click at [1033, 155] on div "Icon/Close Preview Document Icon/Download" at bounding box center [538, 302] width 1076 height 604
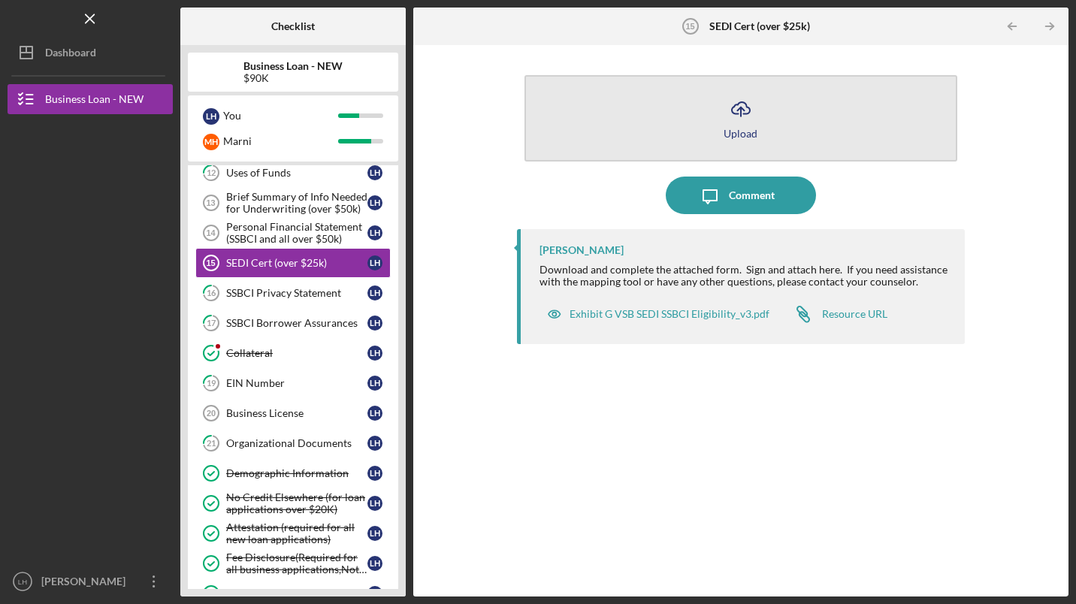
click at [736, 119] on icon "Icon/Upload" at bounding box center [741, 109] width 38 height 38
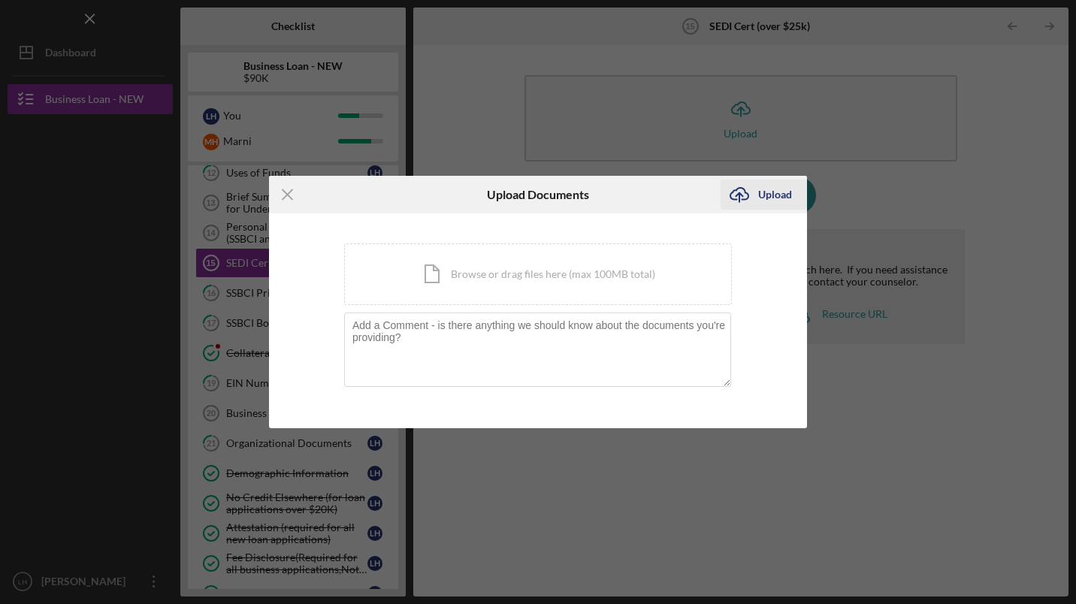
click at [762, 194] on div "Upload" at bounding box center [775, 195] width 34 height 30
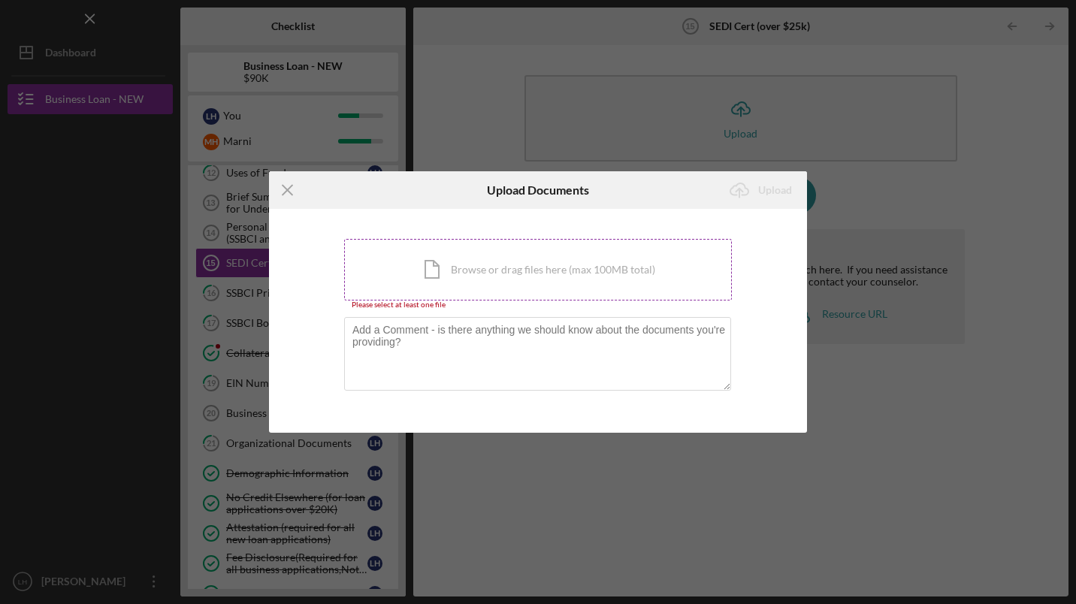
click at [549, 280] on div "Icon/Document Browse or drag files here (max 100MB total) Tap to choose files o…" at bounding box center [538, 270] width 388 height 62
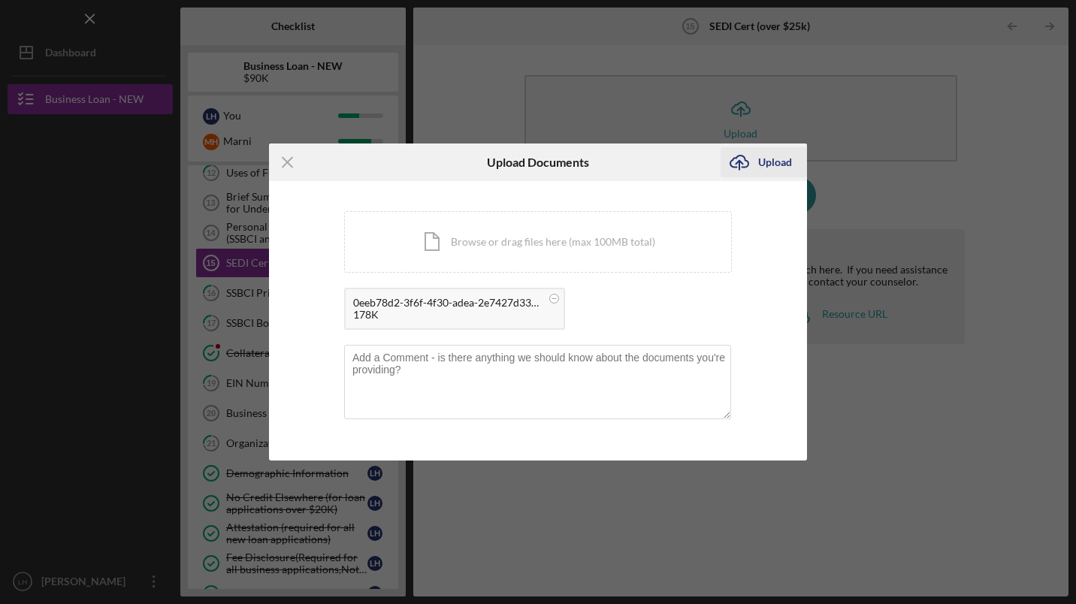
click at [769, 158] on div "Upload" at bounding box center [775, 162] width 34 height 30
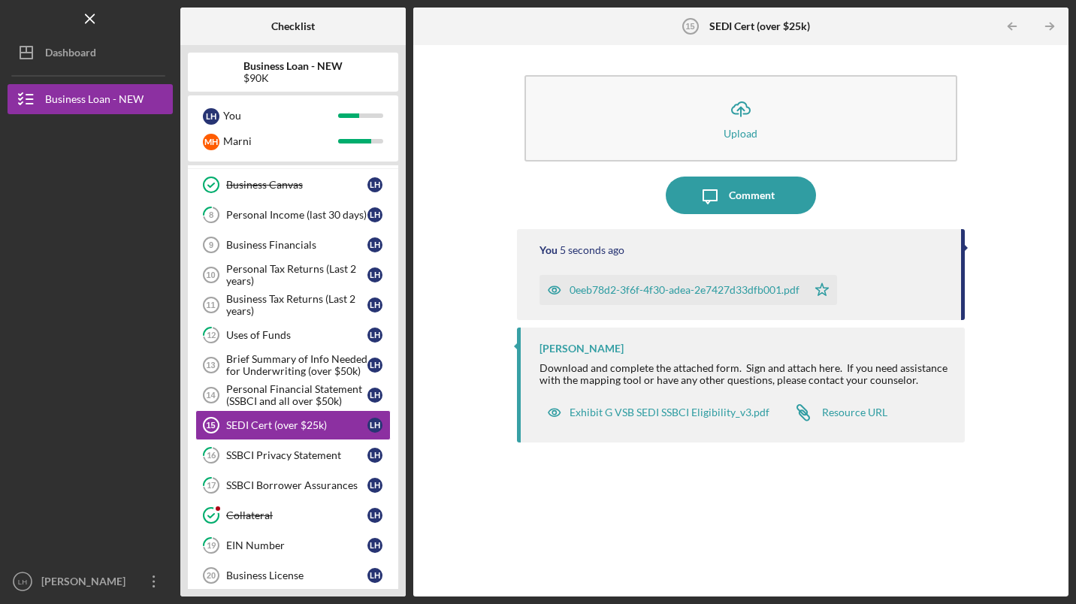
scroll to position [277, 0]
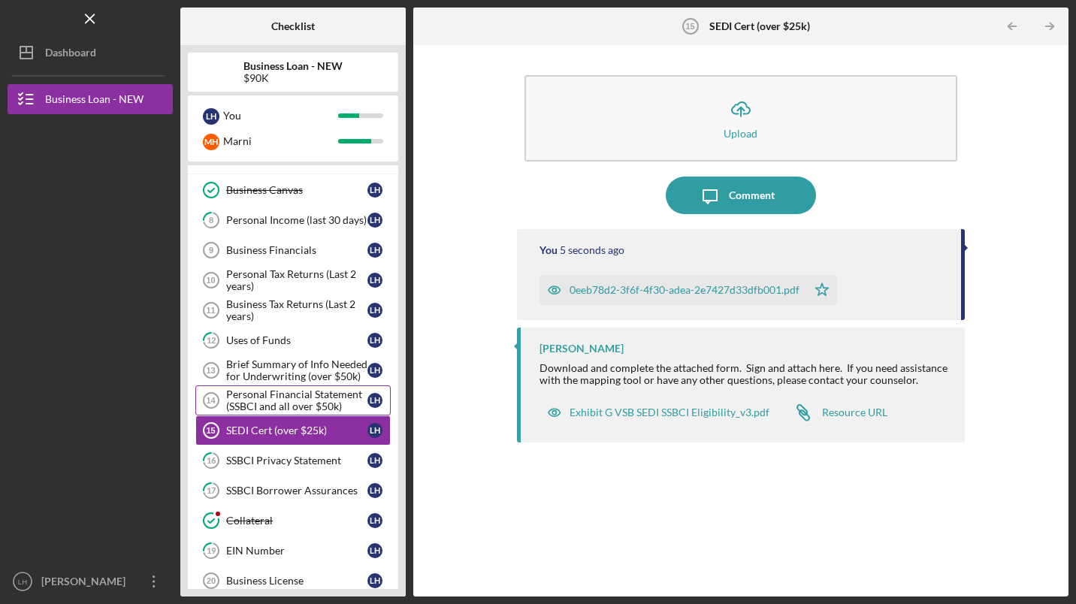
click at [295, 393] on div "Personal Financial Statement (SSBCI and all over $50k)" at bounding box center [296, 400] width 141 height 24
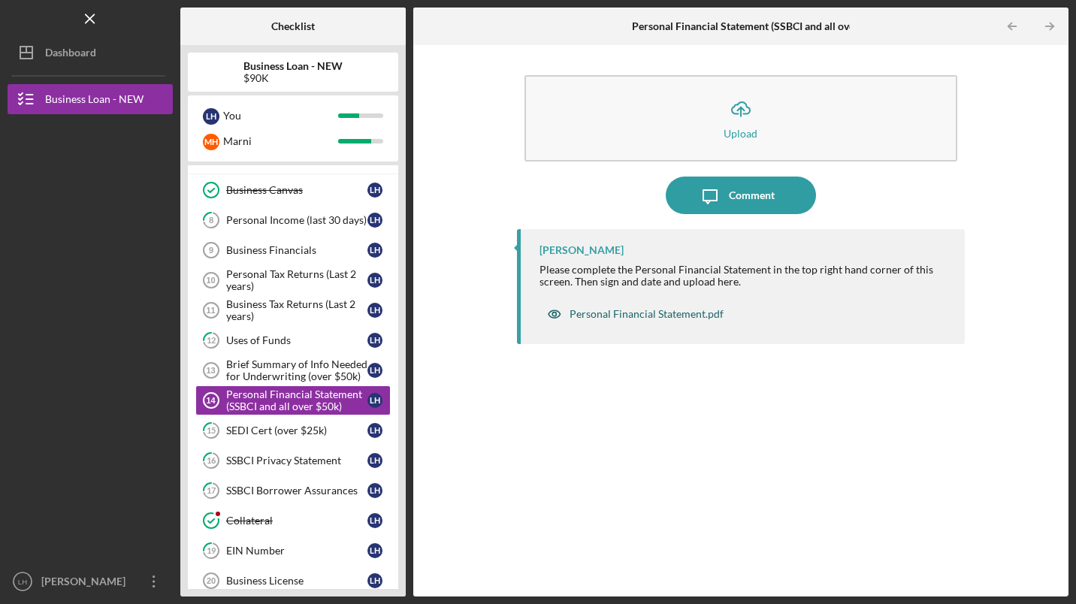
click at [652, 316] on div "Personal Financial Statement.pdf" at bounding box center [647, 314] width 154 height 12
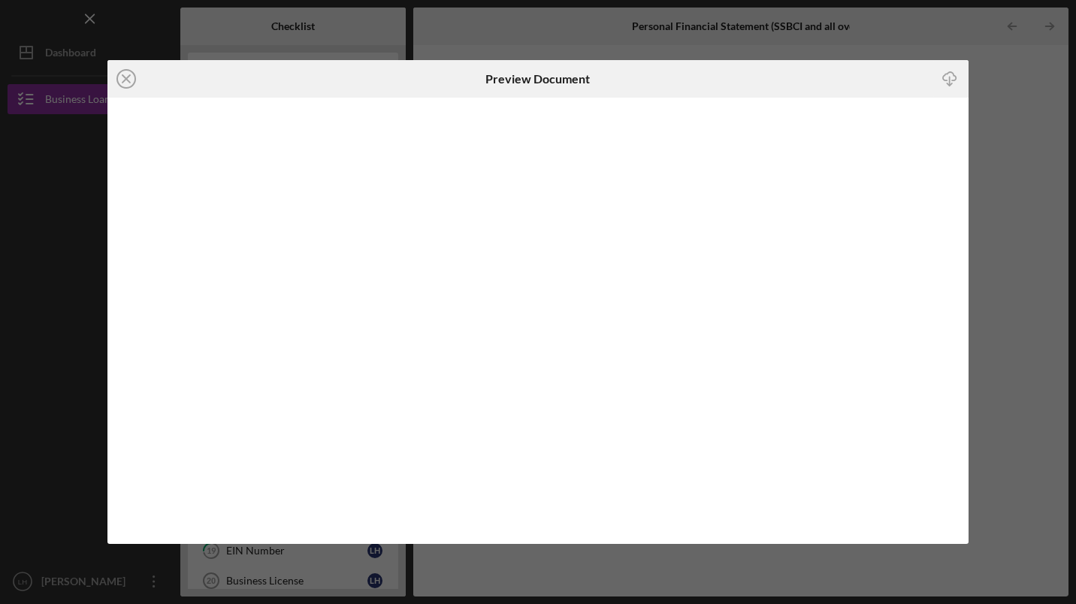
click at [960, 83] on icon "Icon/Download" at bounding box center [949, 79] width 34 height 34
click at [1053, 104] on div "Icon/Close Preview Document Icon/Download" at bounding box center [538, 302] width 1076 height 604
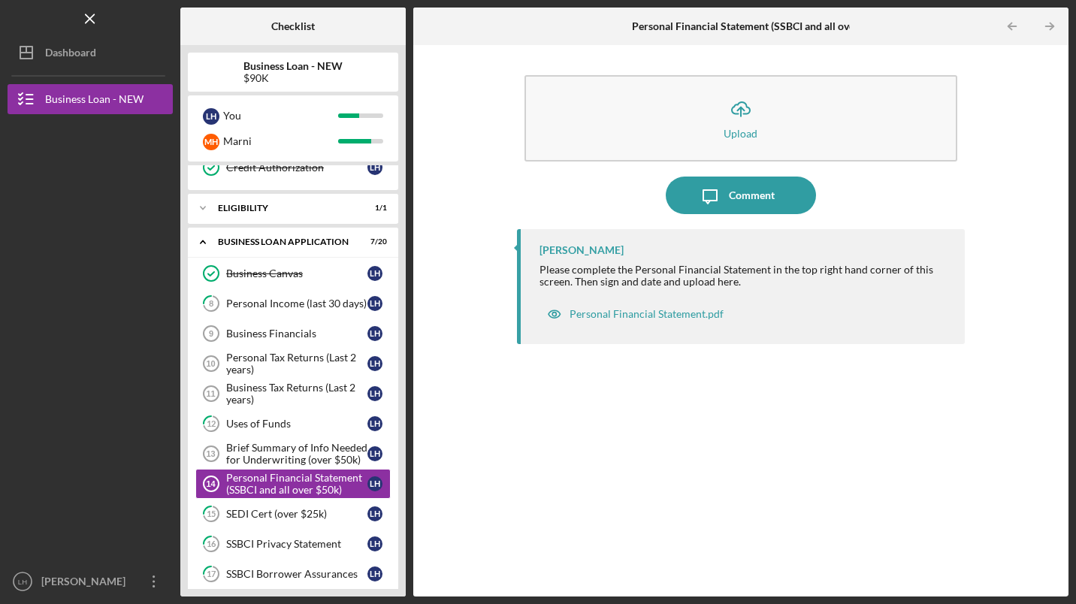
scroll to position [193, 0]
